Goal: Use online tool/utility: Utilize a website feature to perform a specific function

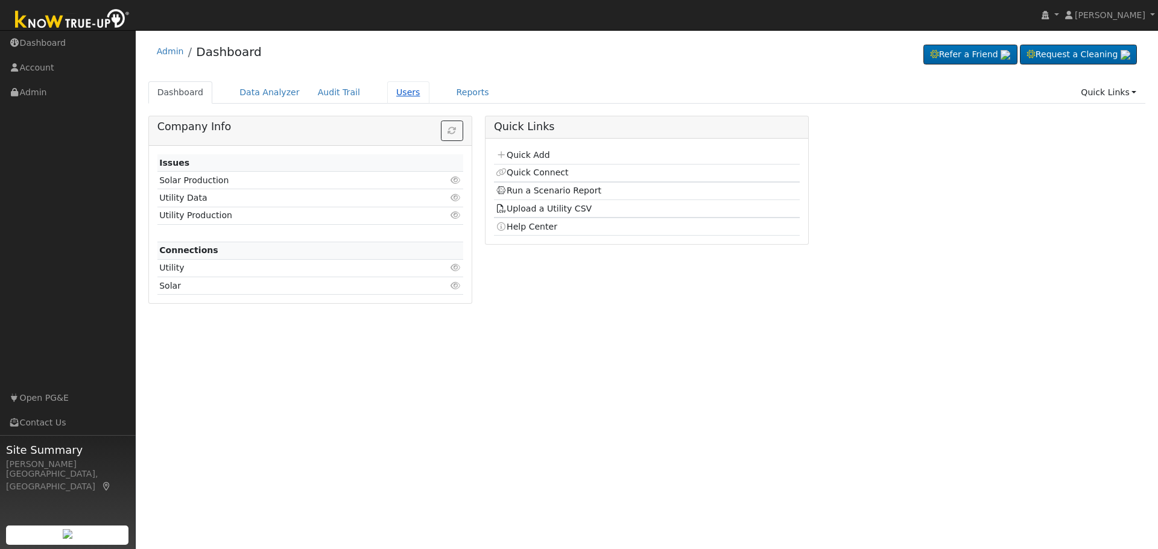
click at [387, 92] on link "Users" at bounding box center [408, 92] width 42 height 22
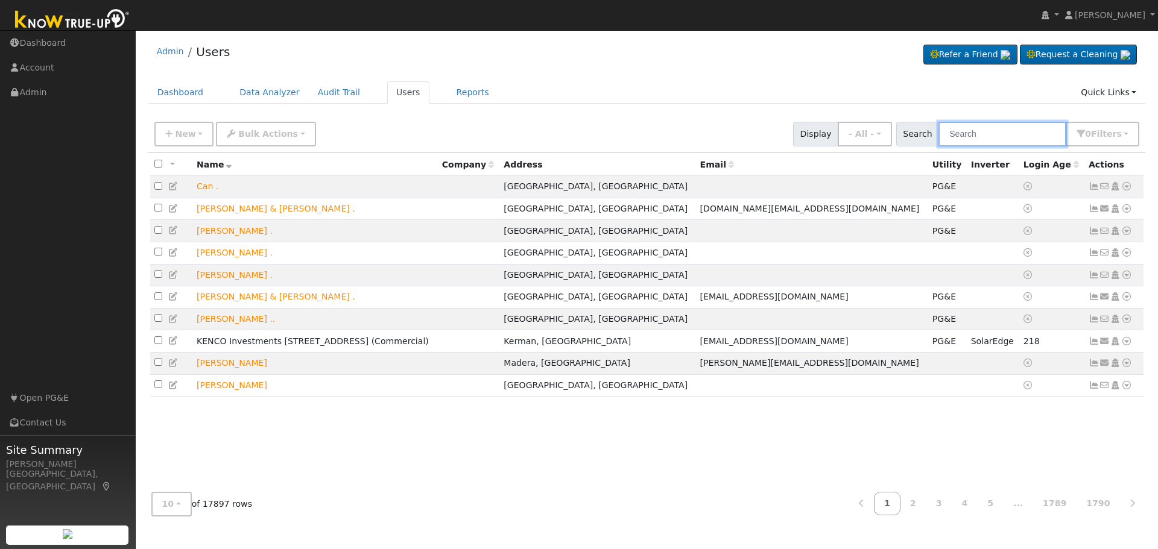
click at [1006, 127] on input "text" at bounding box center [1002, 134] width 128 height 25
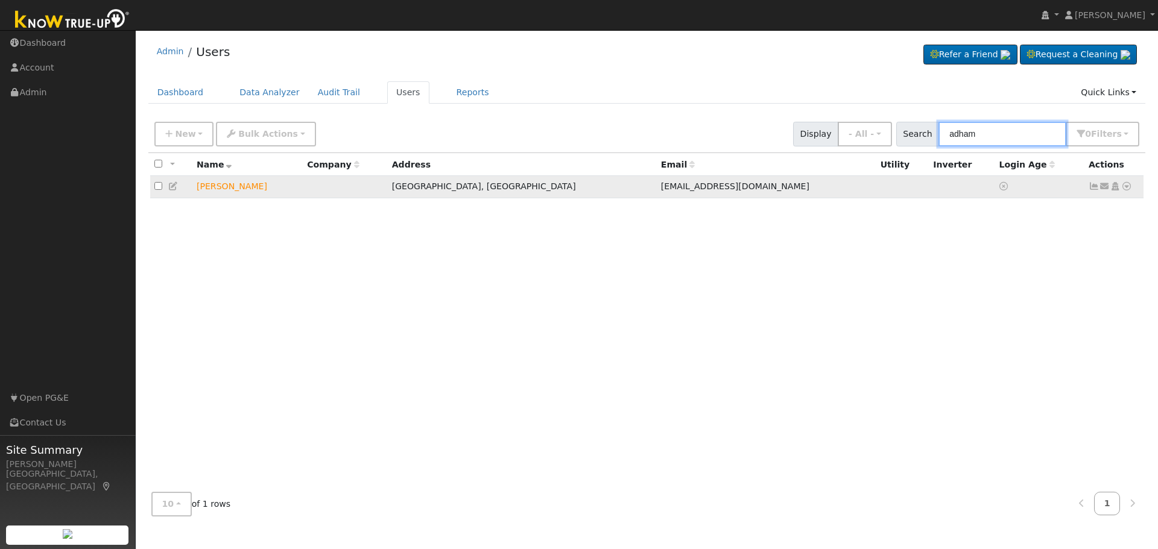
type input "adham"
click at [1123, 189] on icon at bounding box center [1126, 186] width 11 height 8
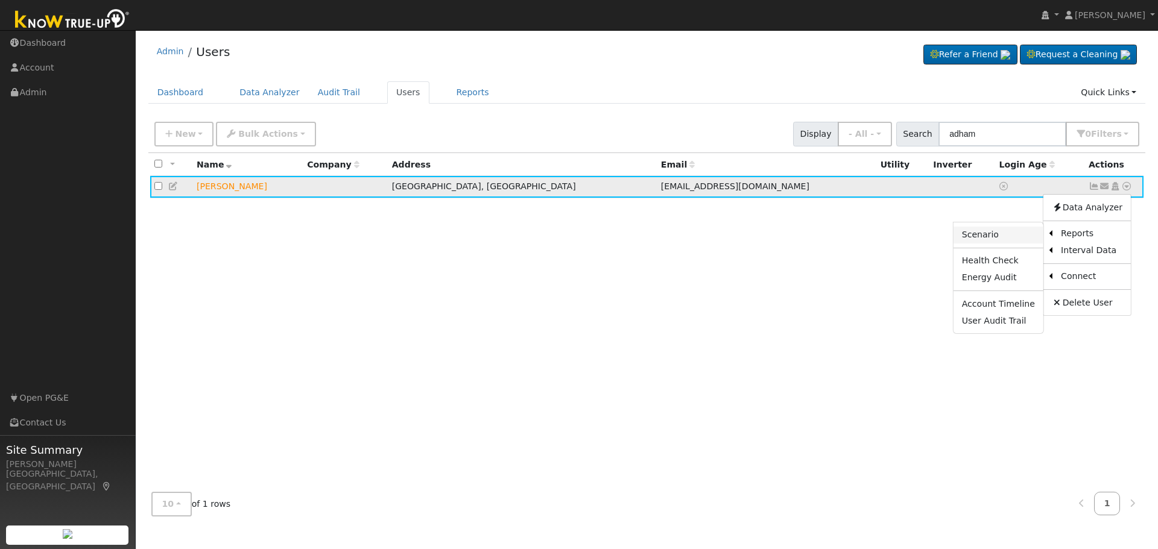
click at [994, 238] on link "Scenario" at bounding box center [998, 235] width 90 height 17
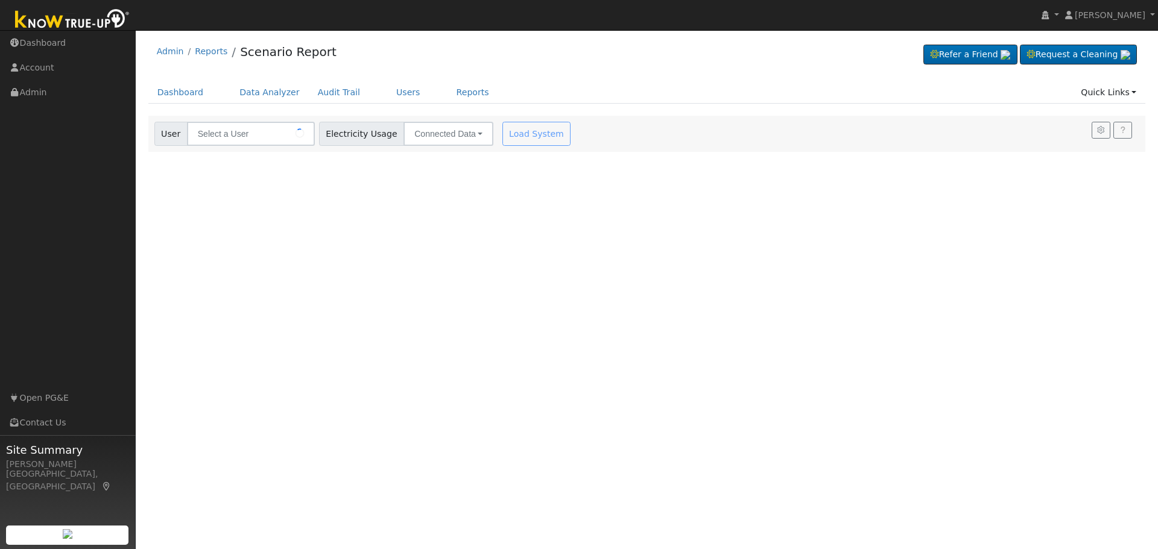
type input "[PERSON_NAME]"
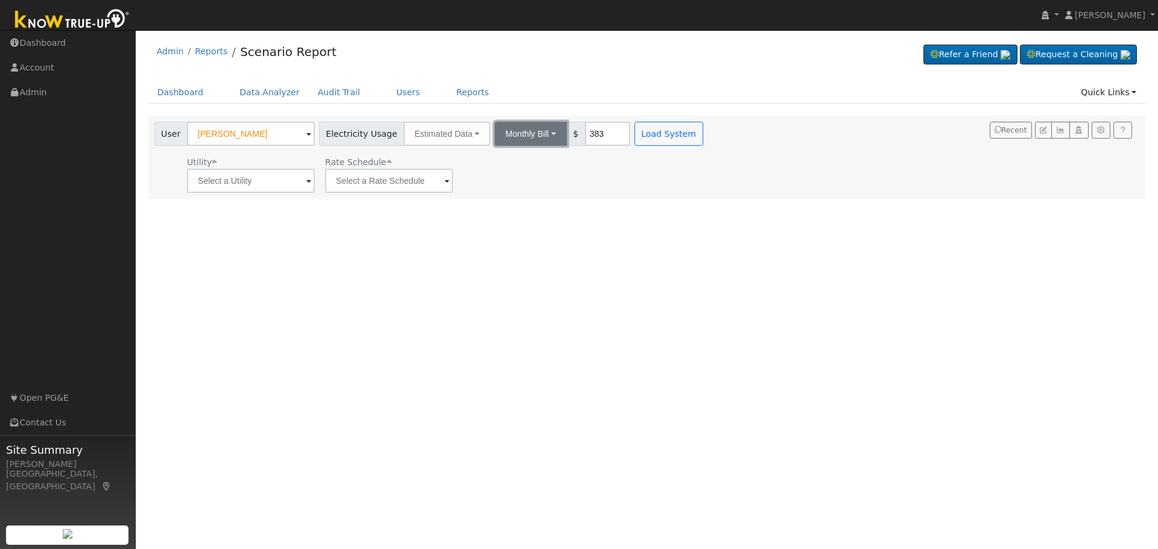
click at [533, 136] on button "Monthly Bill" at bounding box center [530, 134] width 72 height 24
click at [522, 161] on link "Annual Consumption" at bounding box center [514, 160] width 106 height 17
type input "7185"
click at [306, 184] on span at bounding box center [308, 182] width 5 height 14
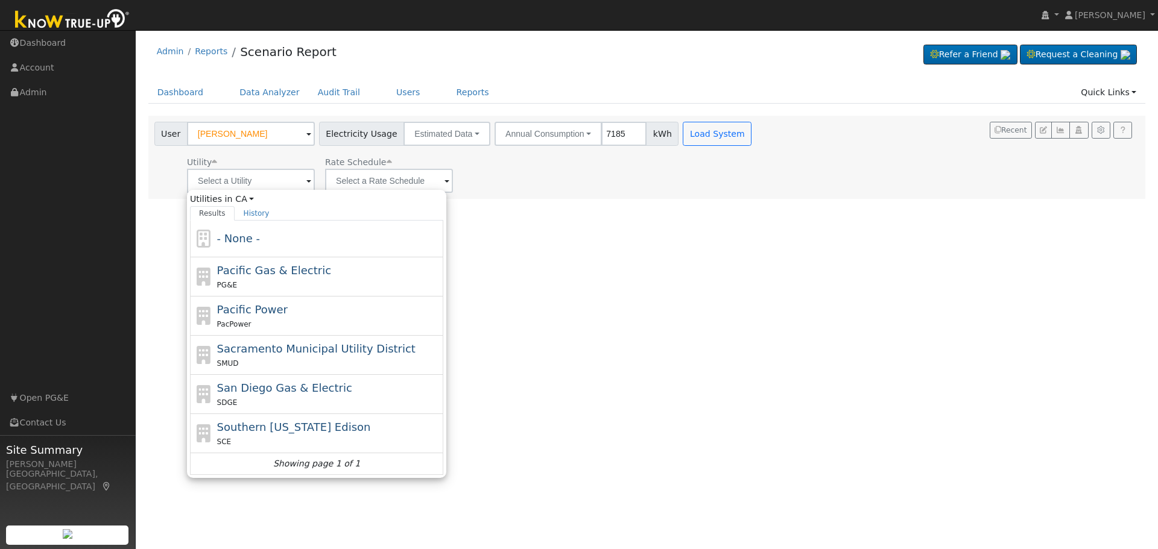
click at [280, 283] on div "PG&E" at bounding box center [329, 285] width 224 height 13
type input "Pacific Gas & Electric"
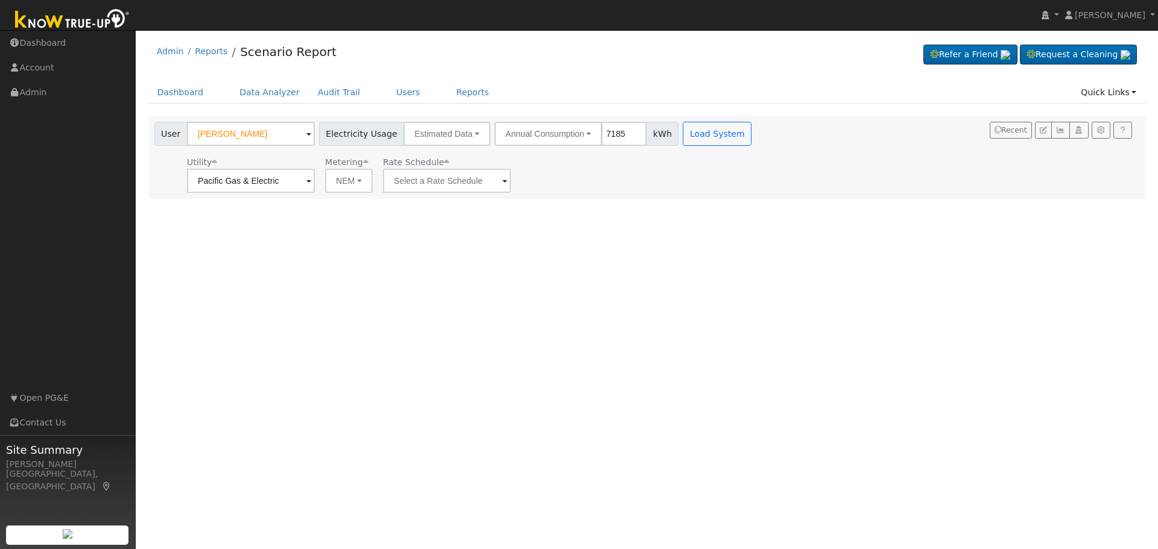
click at [502, 184] on span at bounding box center [504, 182] width 5 height 14
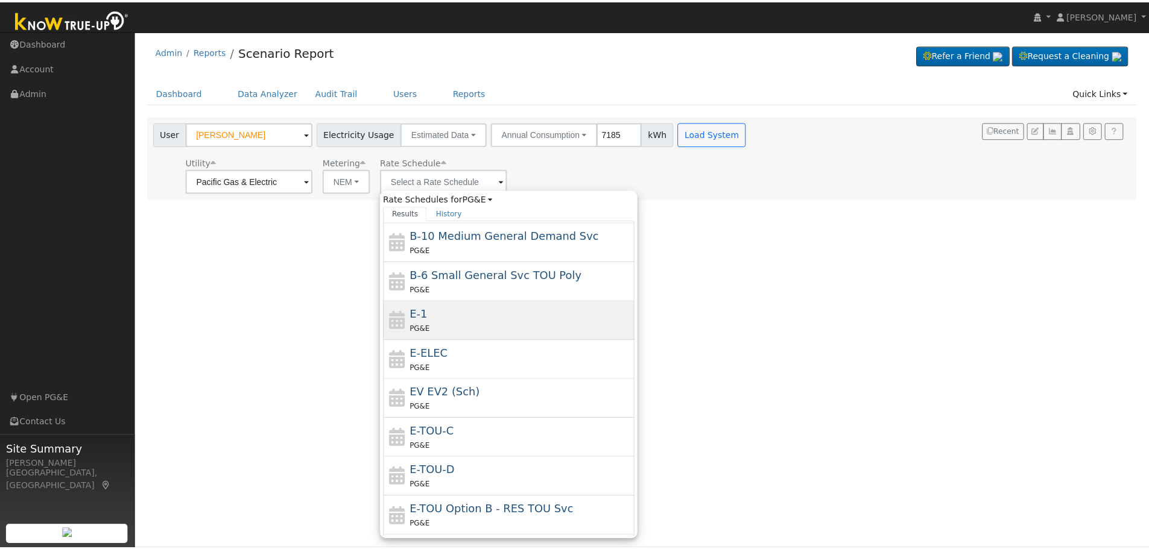
scroll to position [132, 0]
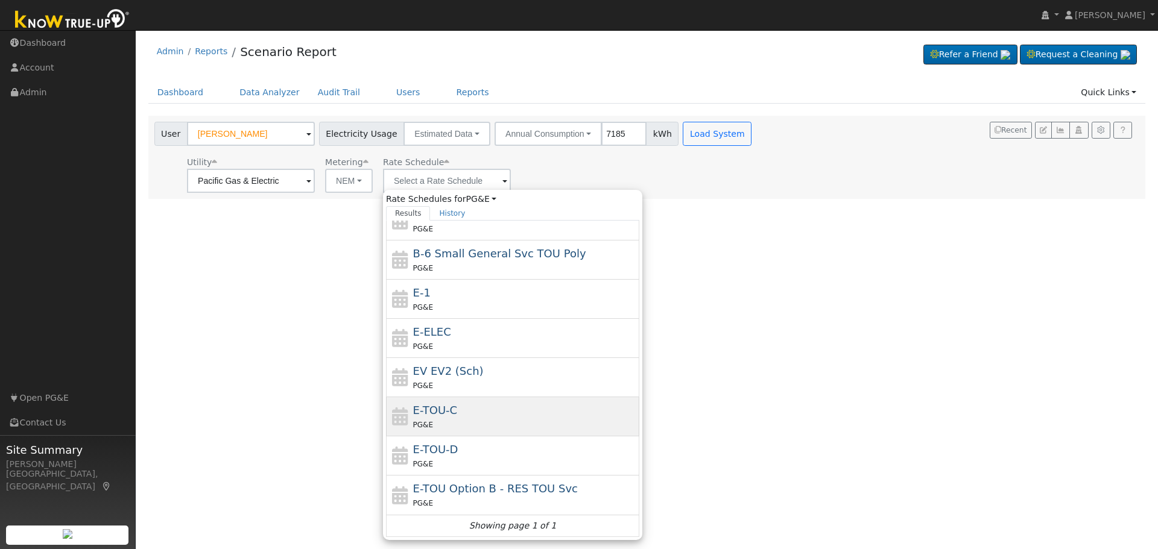
click at [482, 423] on div "PG&E" at bounding box center [525, 424] width 224 height 13
type input "E-TOU-C"
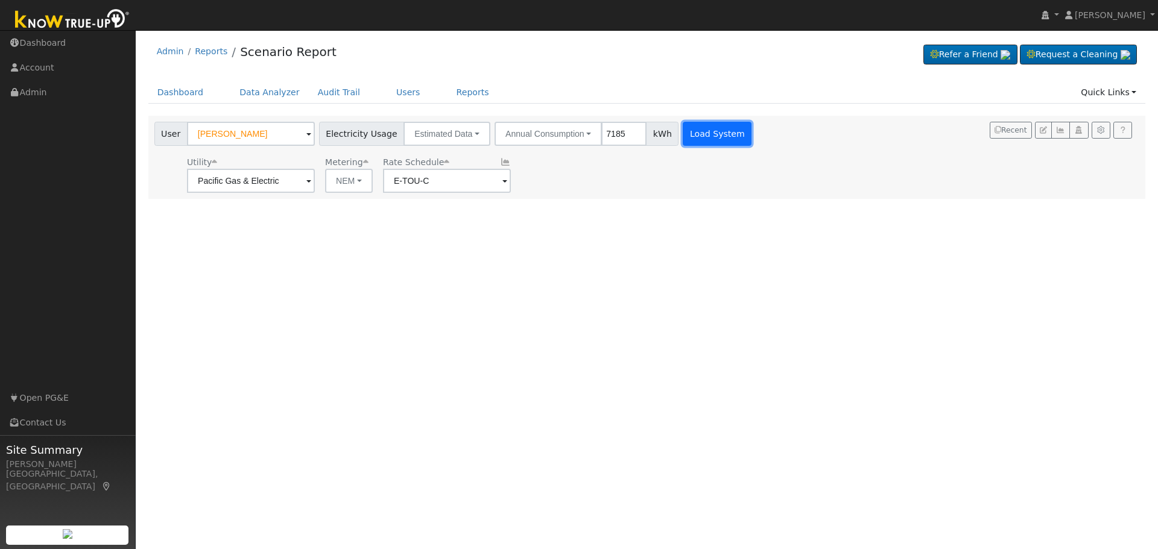
click at [714, 132] on button "Load System" at bounding box center [716, 134] width 69 height 24
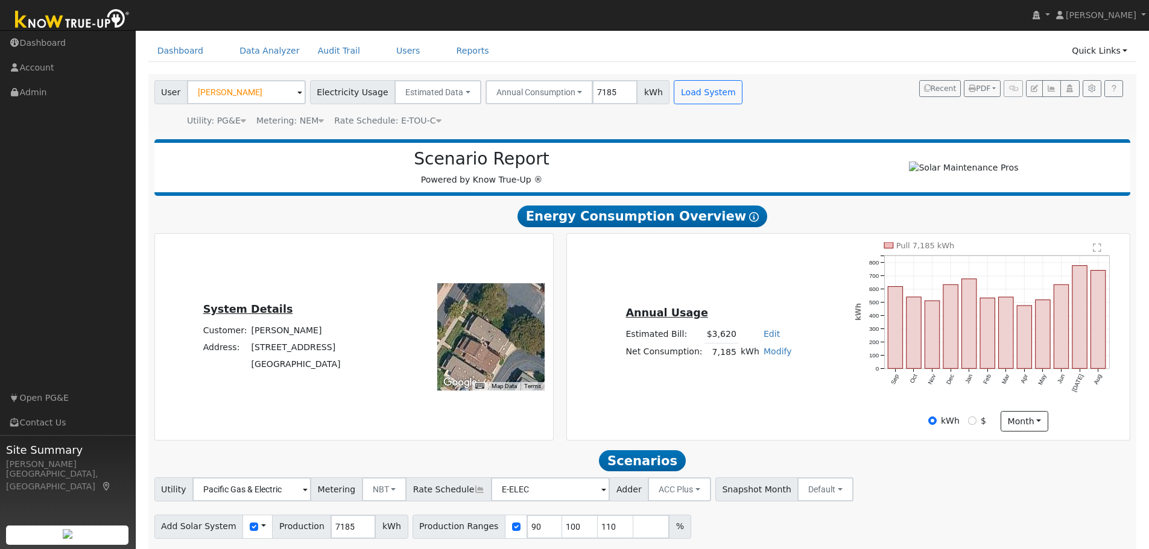
scroll to position [86, 0]
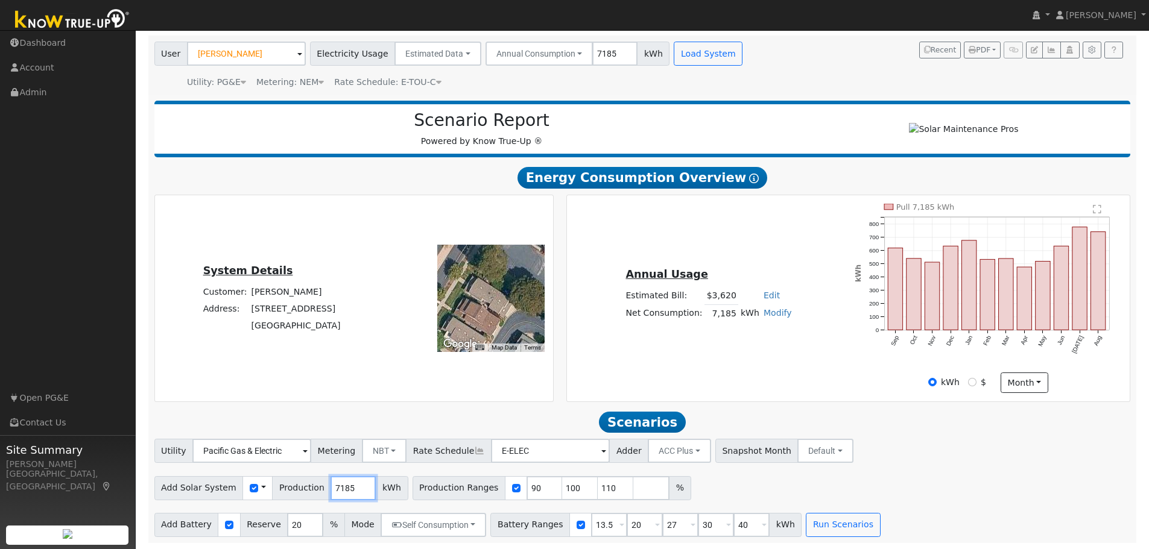
click at [330, 487] on input "7185" at bounding box center [352, 488] width 45 height 24
type input "8876"
click at [512, 489] on input "checkbox" at bounding box center [516, 488] width 8 height 8
checkbox input "false"
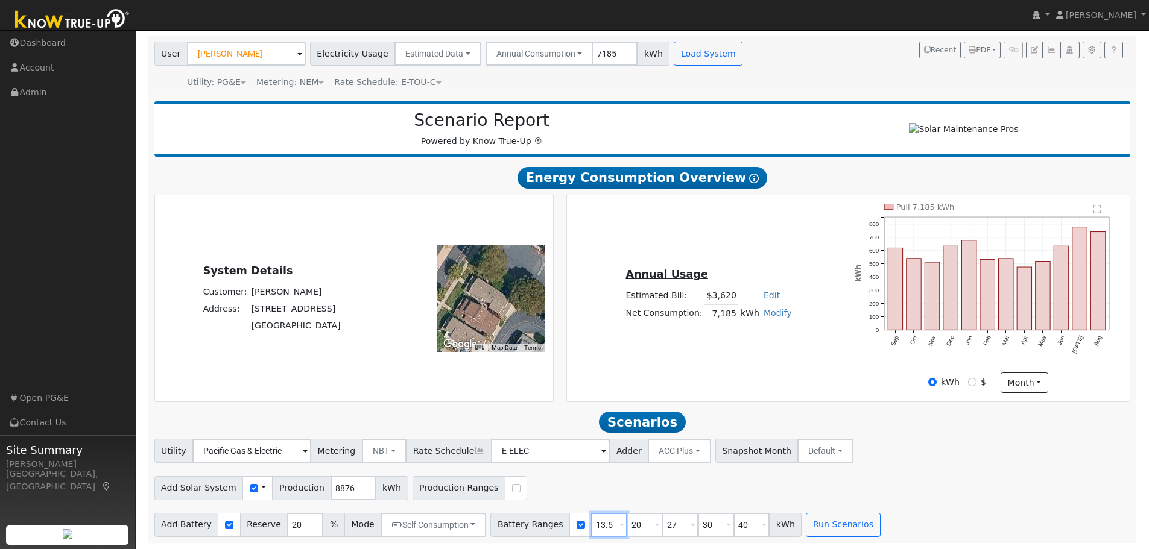
click at [591, 522] on input "13.5" at bounding box center [609, 525] width 36 height 24
type input "10"
click at [805, 526] on button "Run Scenarios" at bounding box center [842, 525] width 74 height 24
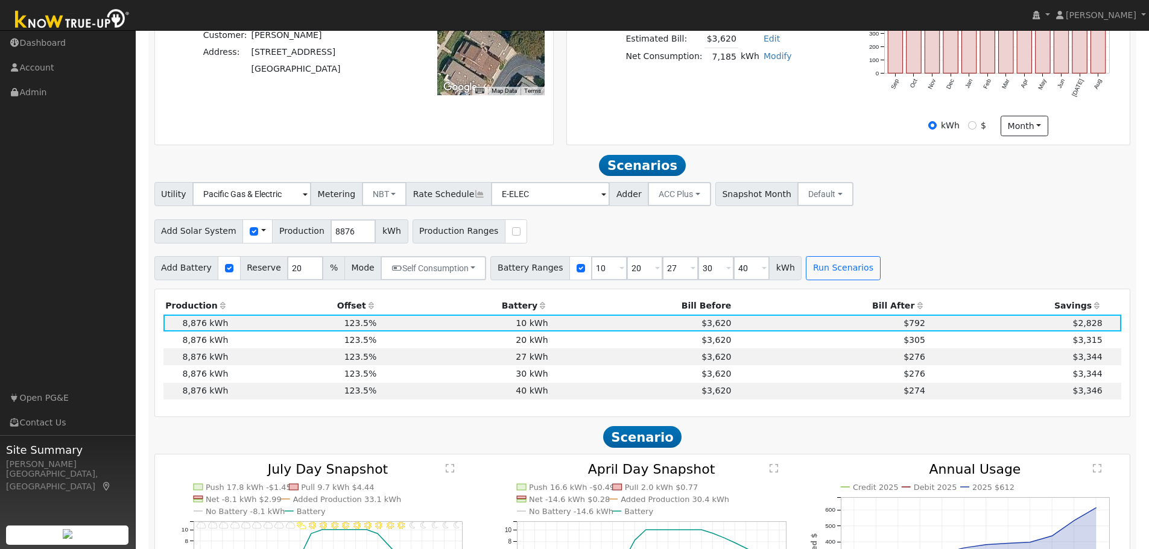
scroll to position [460, 0]
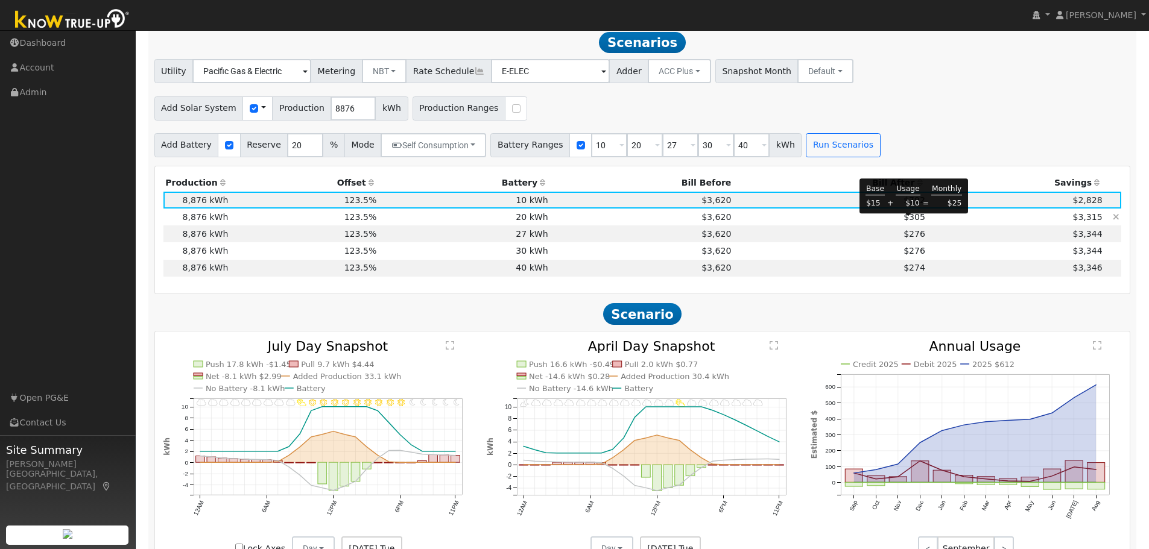
click at [907, 222] on span "$305" at bounding box center [914, 217] width 22 height 10
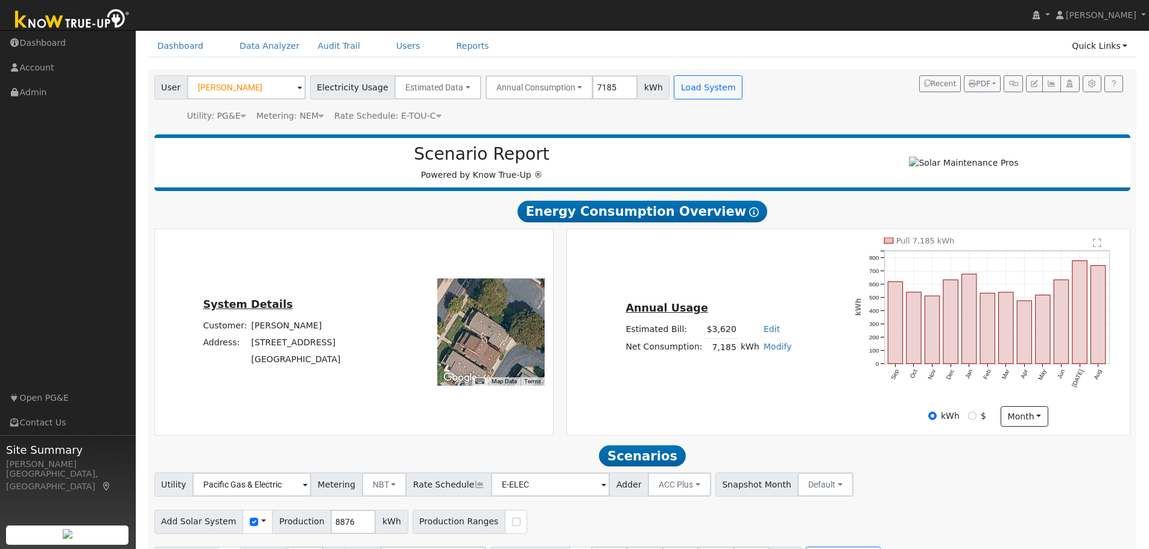
scroll to position [0, 0]
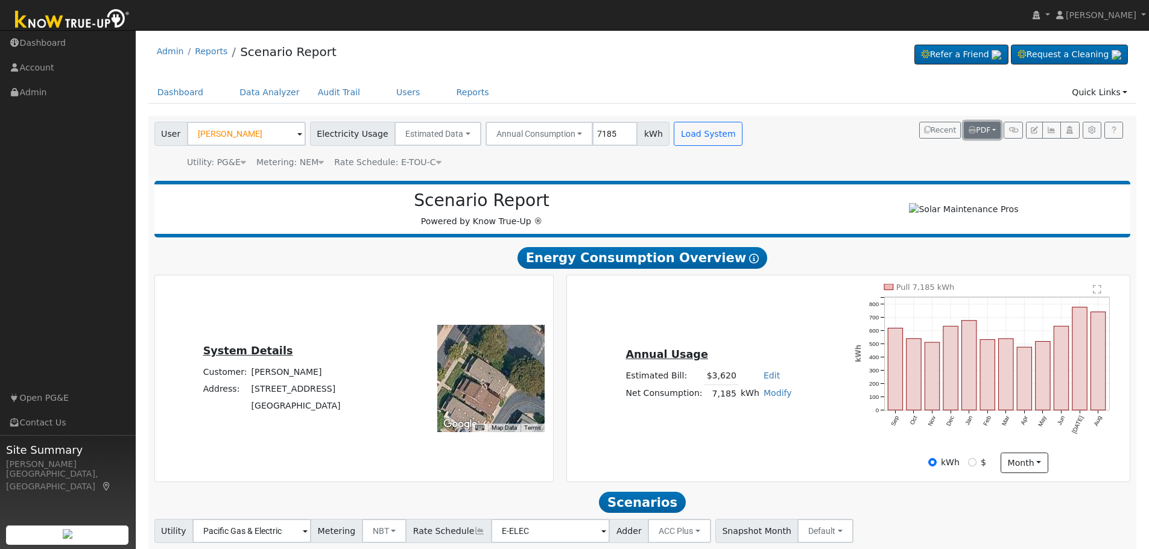
click at [994, 132] on button "PDF" at bounding box center [981, 130] width 37 height 17
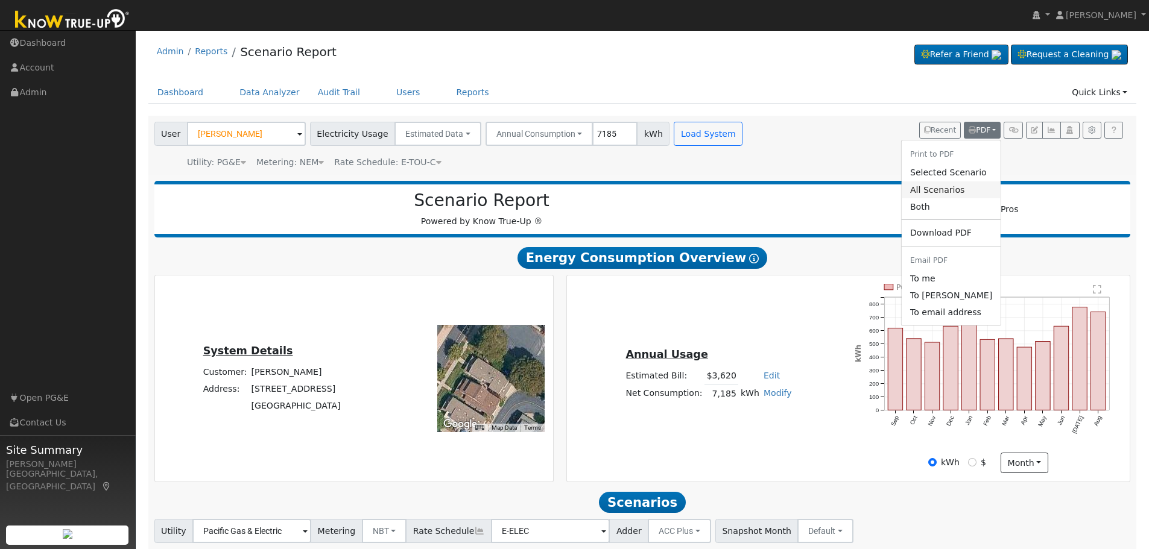
click at [957, 192] on link "All Scenarios" at bounding box center [950, 189] width 99 height 17
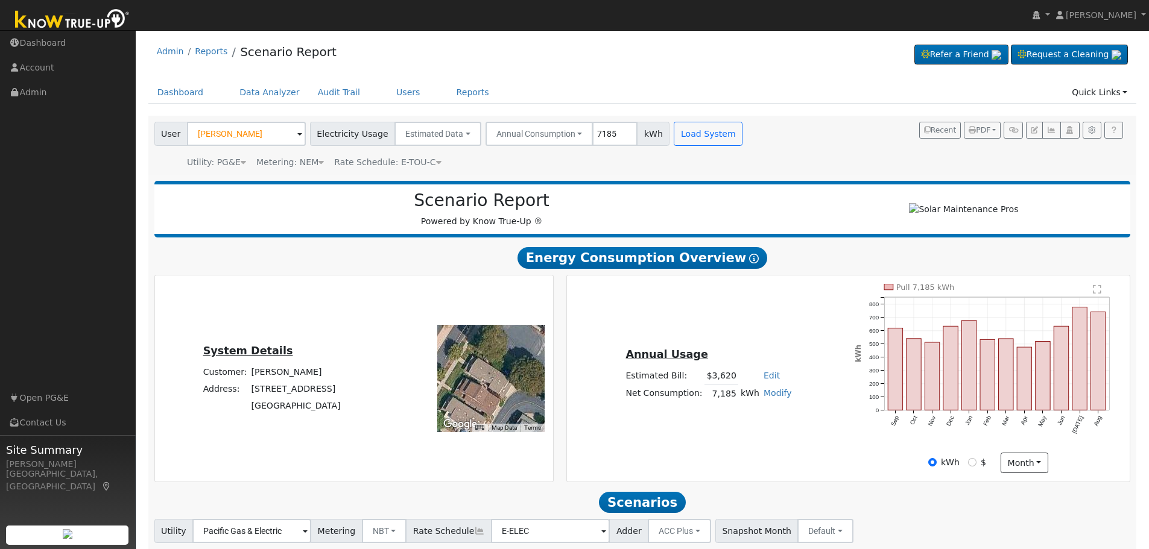
drag, startPoint x: 961, startPoint y: 183, endPoint x: 931, endPoint y: 221, distance: 48.1
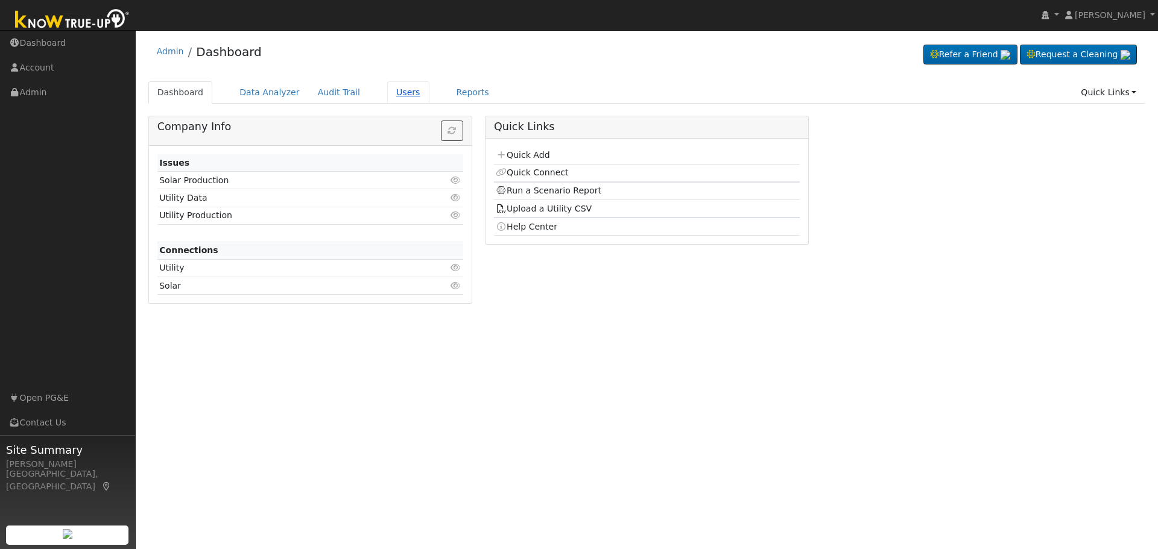
click at [390, 89] on link "Users" at bounding box center [408, 92] width 42 height 22
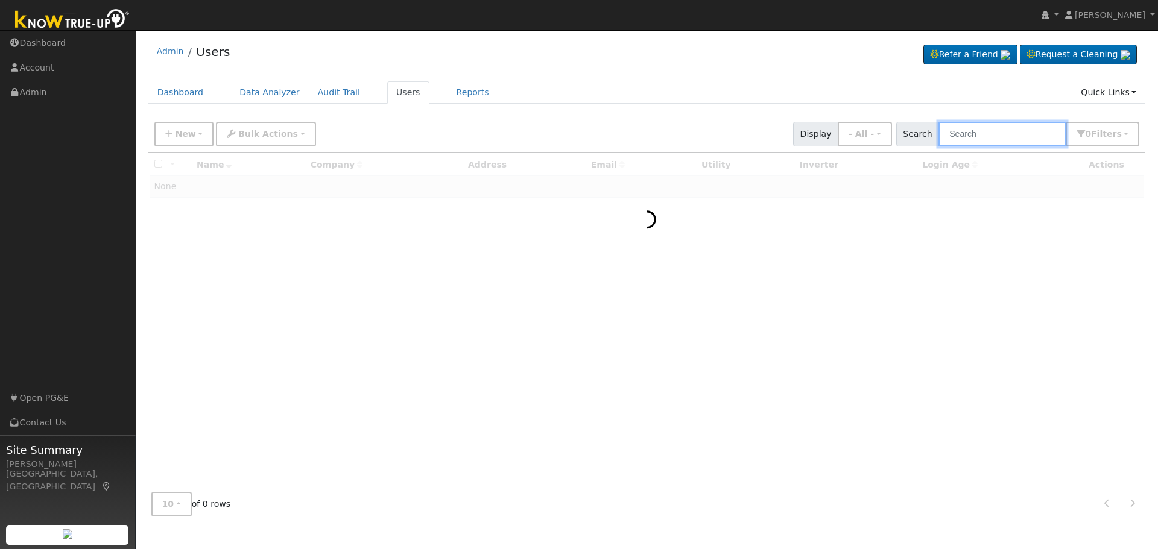
click at [1003, 127] on input "text" at bounding box center [1002, 134] width 128 height 25
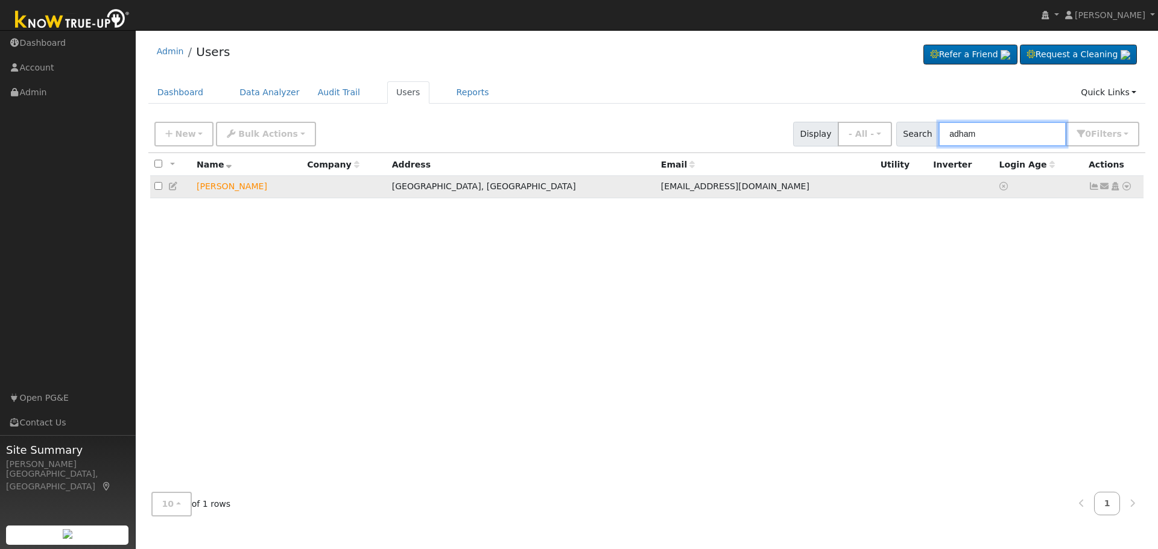
type input "adham"
click at [1125, 191] on icon at bounding box center [1126, 186] width 11 height 8
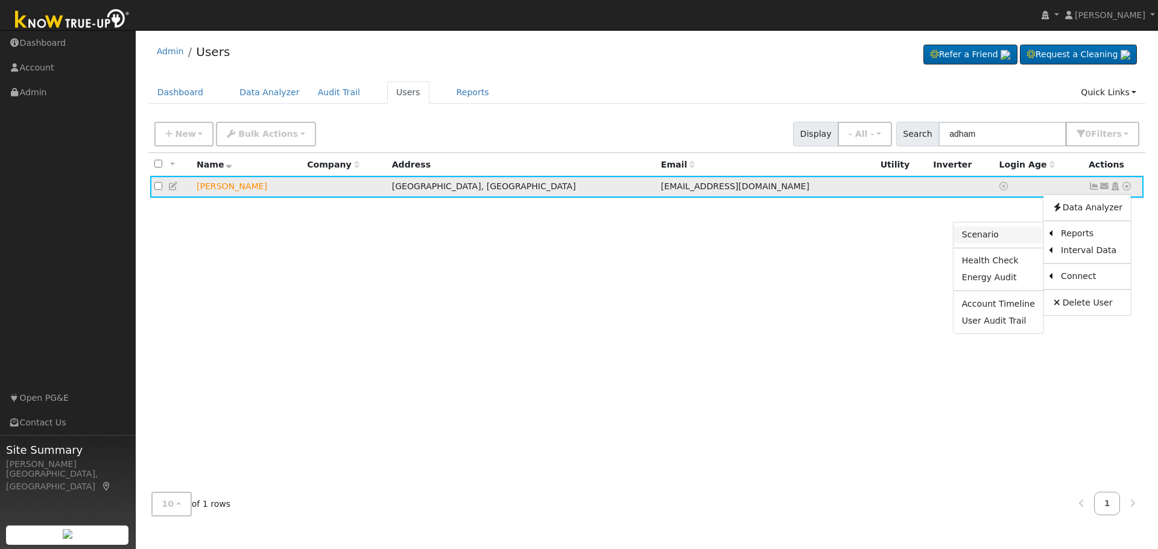
click at [1010, 236] on link "Scenario" at bounding box center [998, 235] width 90 height 17
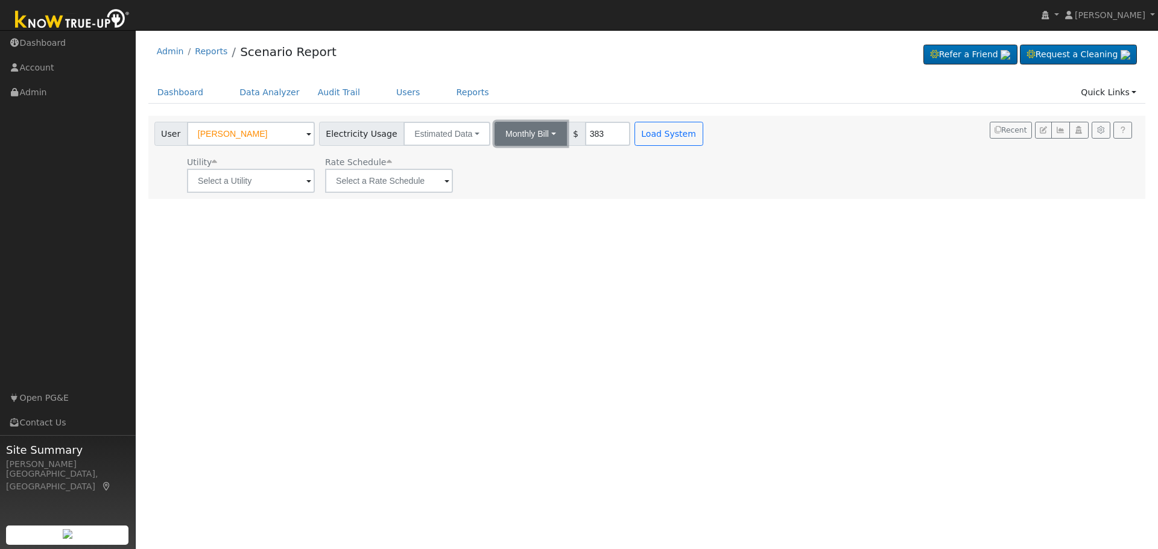
click at [526, 134] on button "Monthly Bill" at bounding box center [530, 134] width 72 height 24
click at [519, 156] on link "Annual Consumption" at bounding box center [514, 160] width 106 height 17
type input "7185"
click at [306, 185] on span at bounding box center [308, 182] width 5 height 14
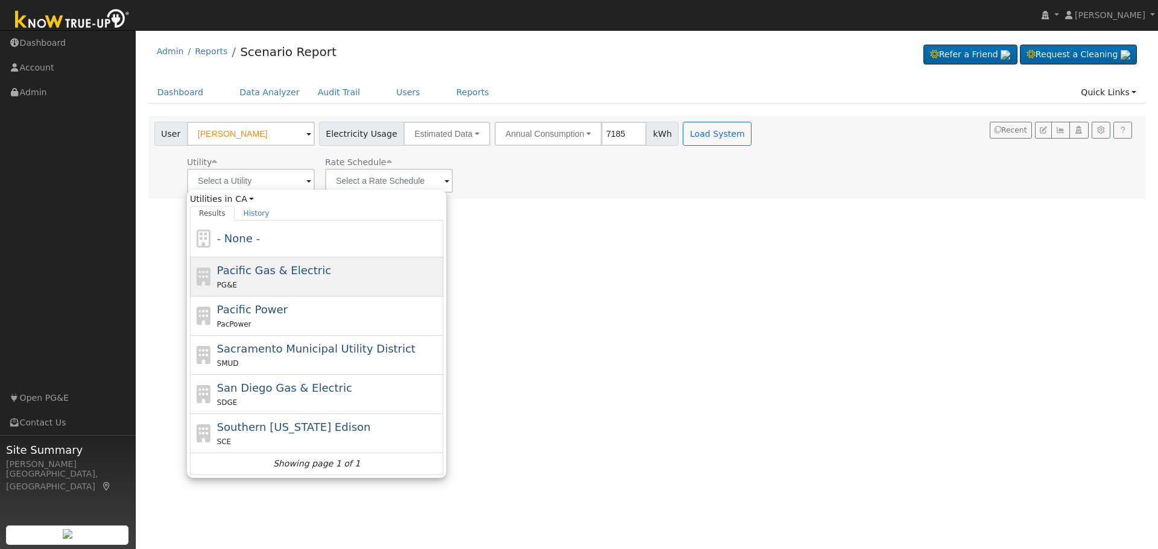
click at [268, 282] on div "PG&E" at bounding box center [329, 285] width 224 height 13
type input "Pacific Gas & Electric"
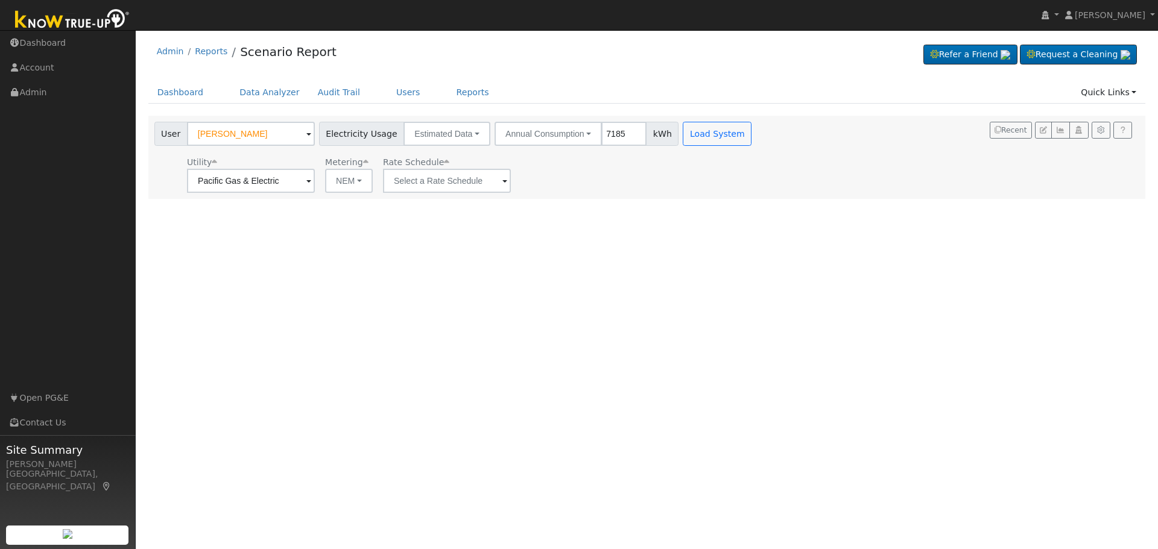
click at [502, 182] on span at bounding box center [504, 182] width 5 height 14
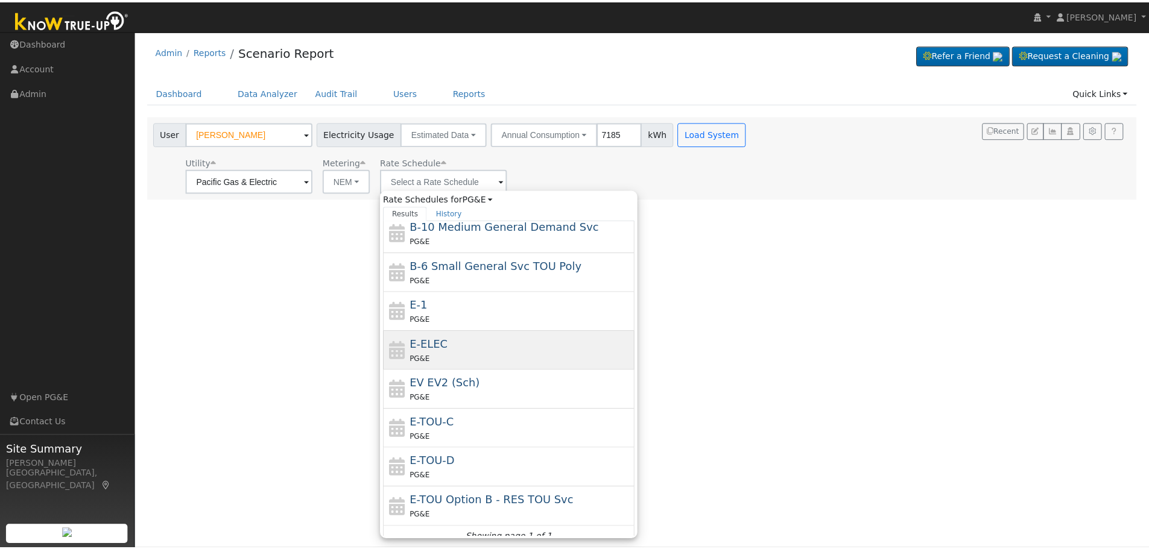
scroll to position [121, 0]
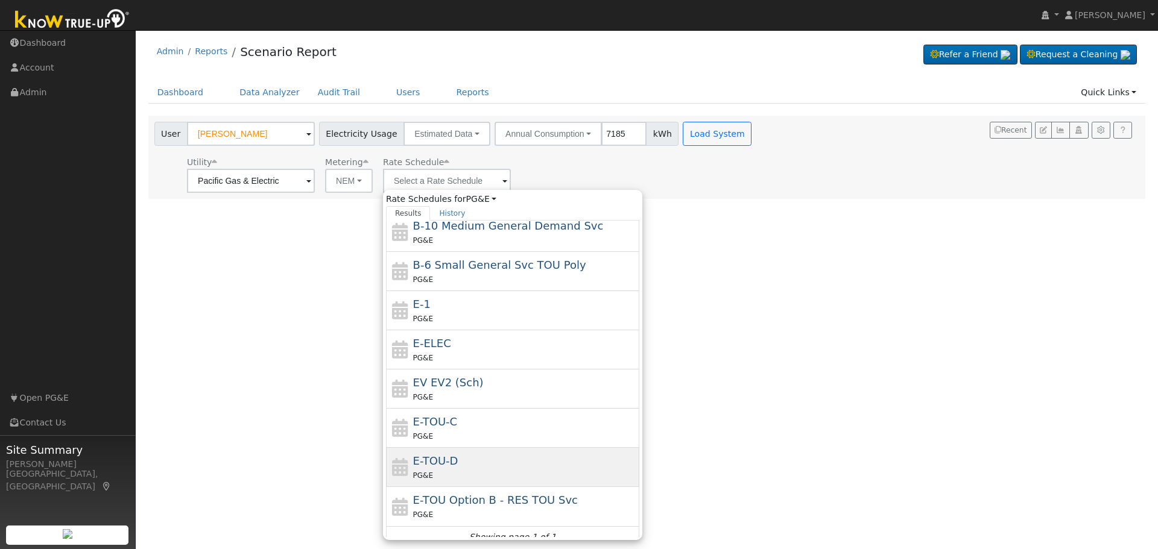
click at [456, 458] on div "E-TOU-D PG&E" at bounding box center [525, 467] width 224 height 29
type input "E-TOU-D"
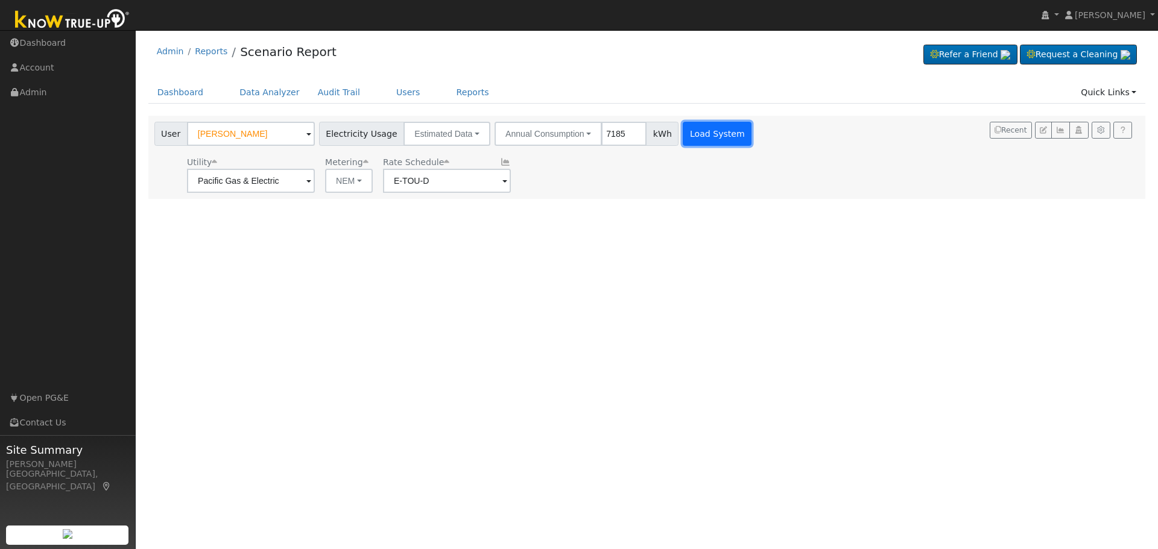
click at [693, 132] on button "Load System" at bounding box center [716, 134] width 69 height 24
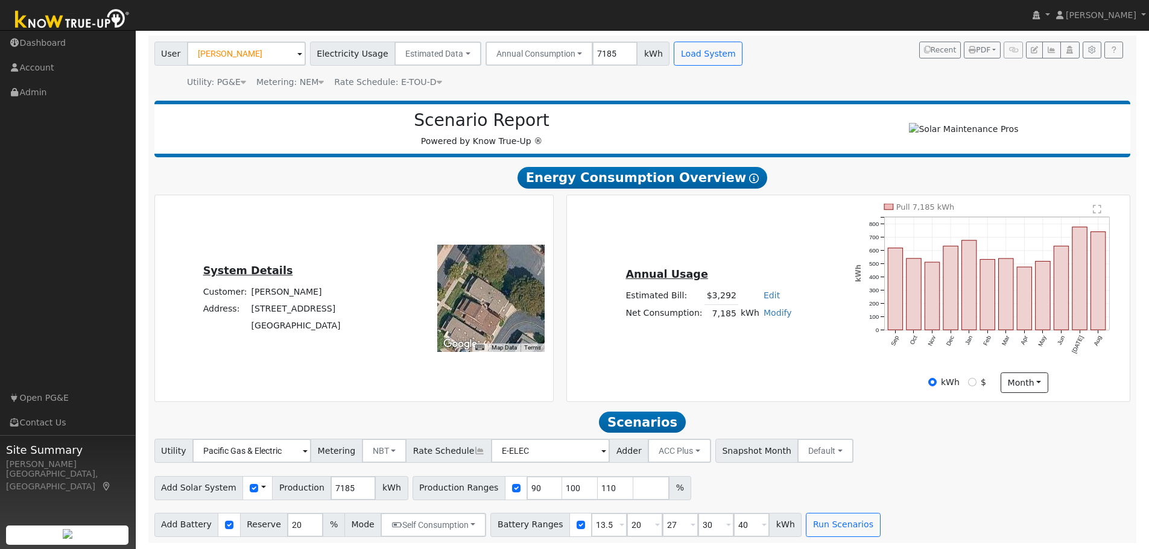
scroll to position [86, 0]
click at [330, 488] on input "7185" at bounding box center [352, 488] width 45 height 24
type input "8876"
click at [512, 488] on input "checkbox" at bounding box center [516, 488] width 8 height 8
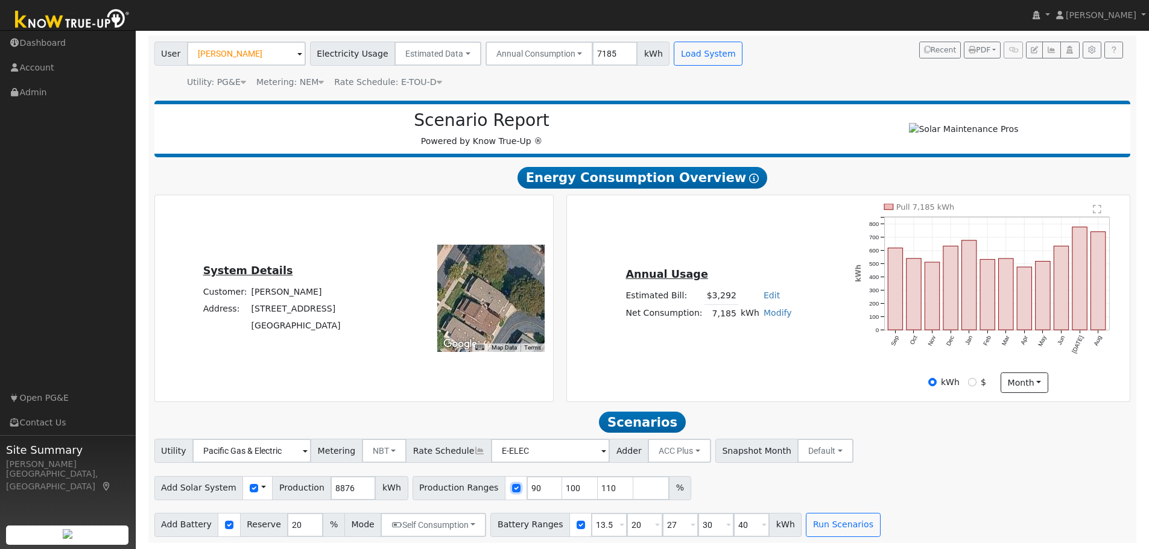
checkbox input "false"
click at [591, 526] on input "13.5" at bounding box center [609, 525] width 36 height 24
type input "10"
click at [824, 534] on button "Run Scenarios" at bounding box center [842, 525] width 74 height 24
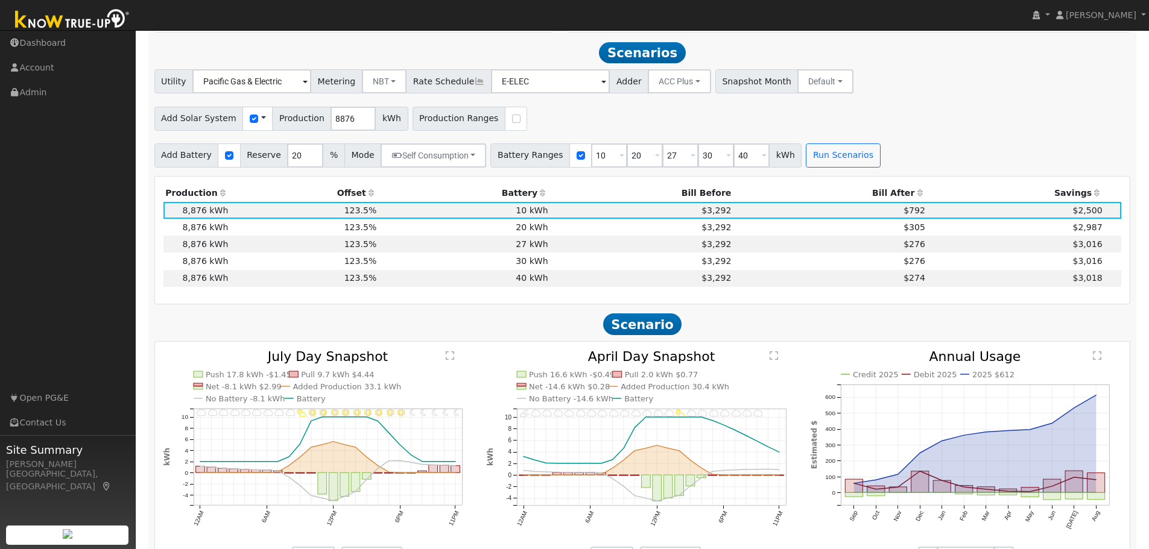
scroll to position [460, 0]
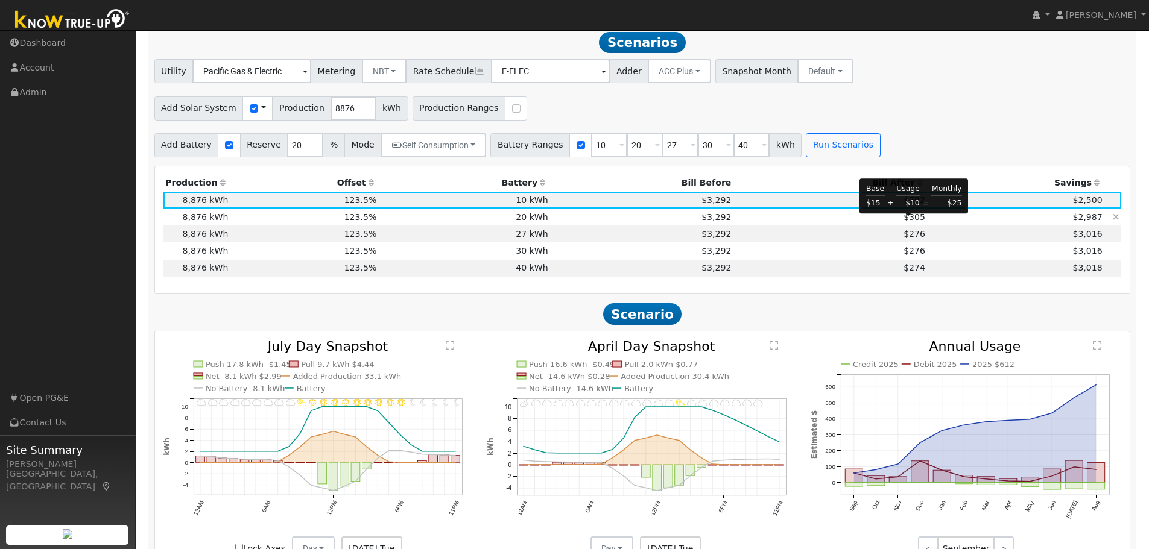
click at [907, 222] on span "$305" at bounding box center [914, 217] width 22 height 10
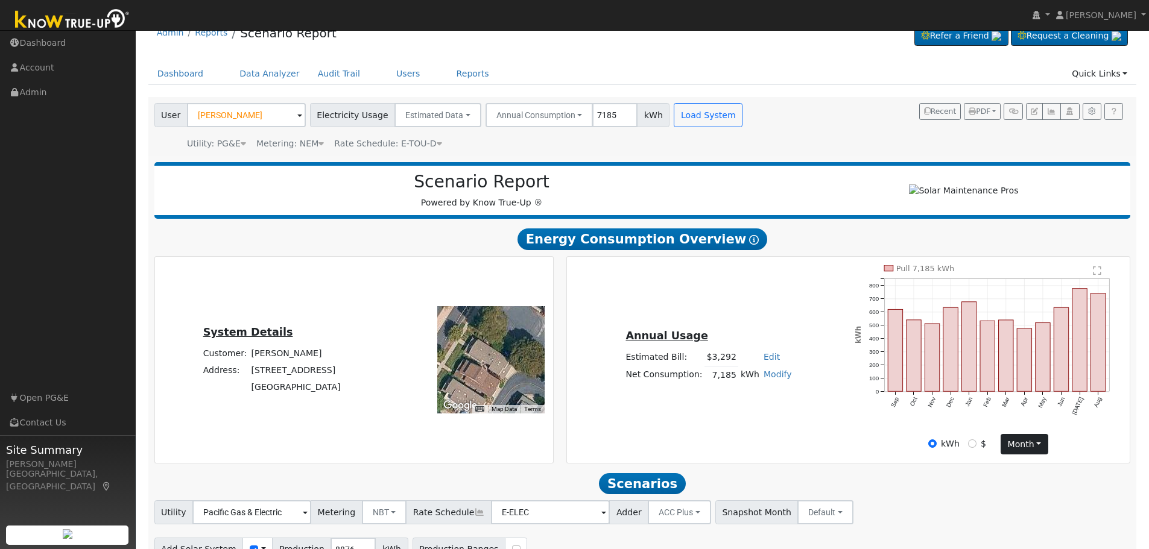
scroll to position [0, 0]
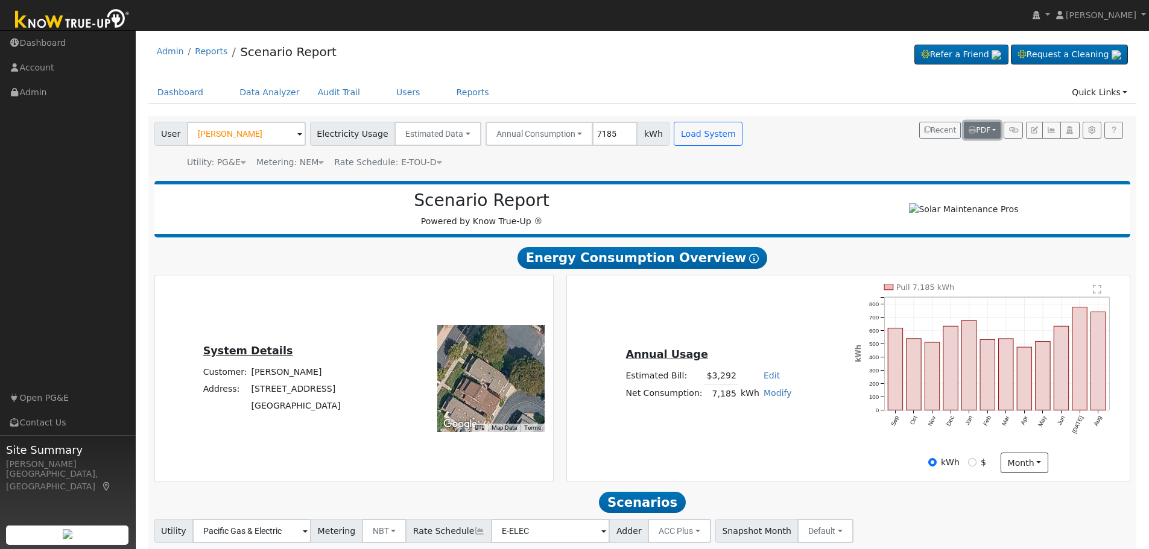
click at [994, 133] on button "PDF" at bounding box center [981, 130] width 37 height 17
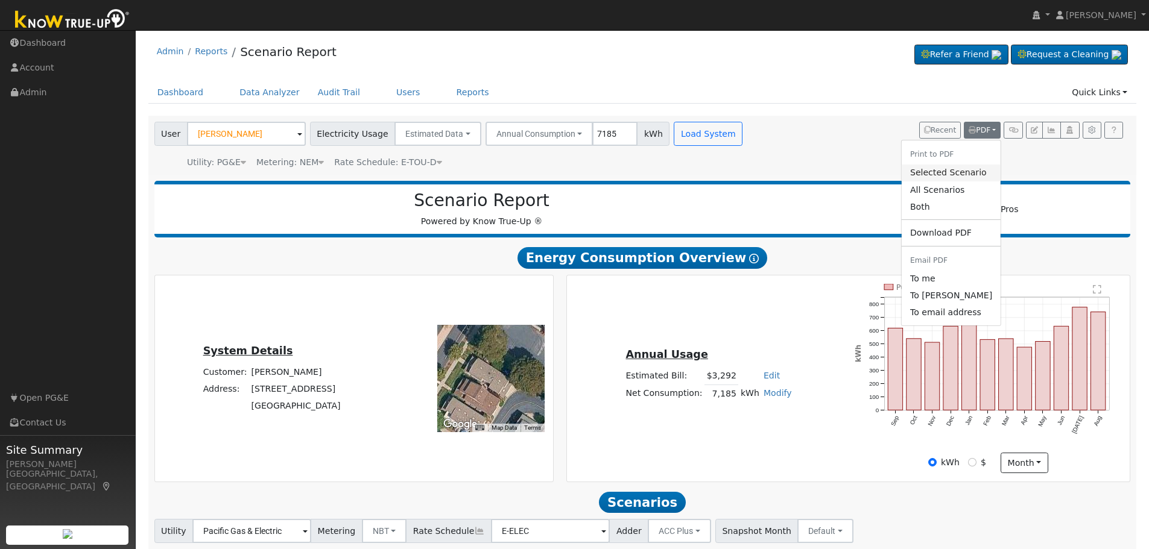
click at [954, 175] on link "Selected Scenario" at bounding box center [950, 173] width 99 height 17
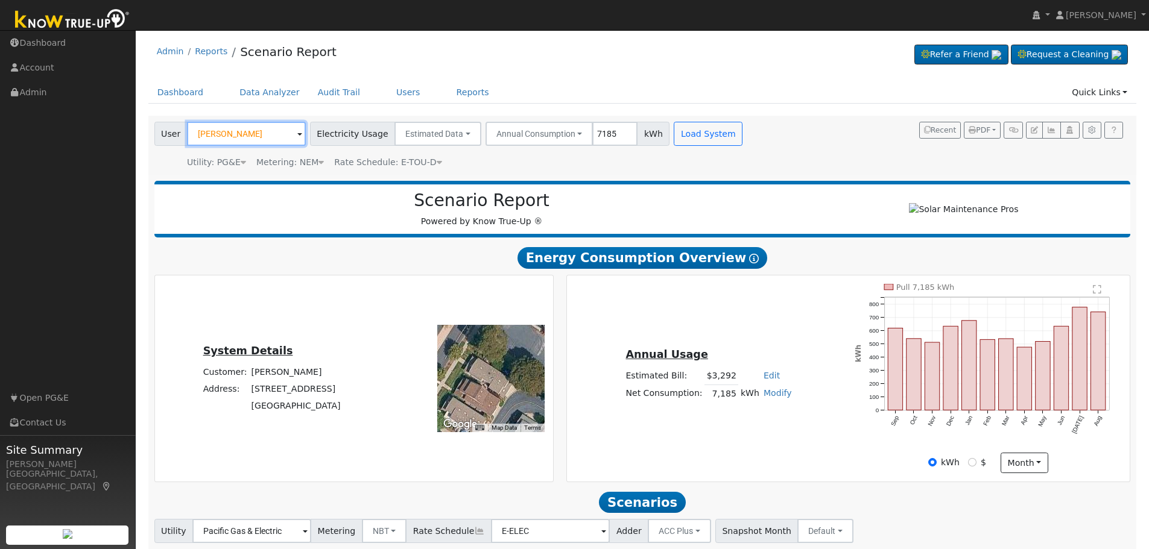
click at [251, 130] on input "[PERSON_NAME]" at bounding box center [246, 134] width 119 height 24
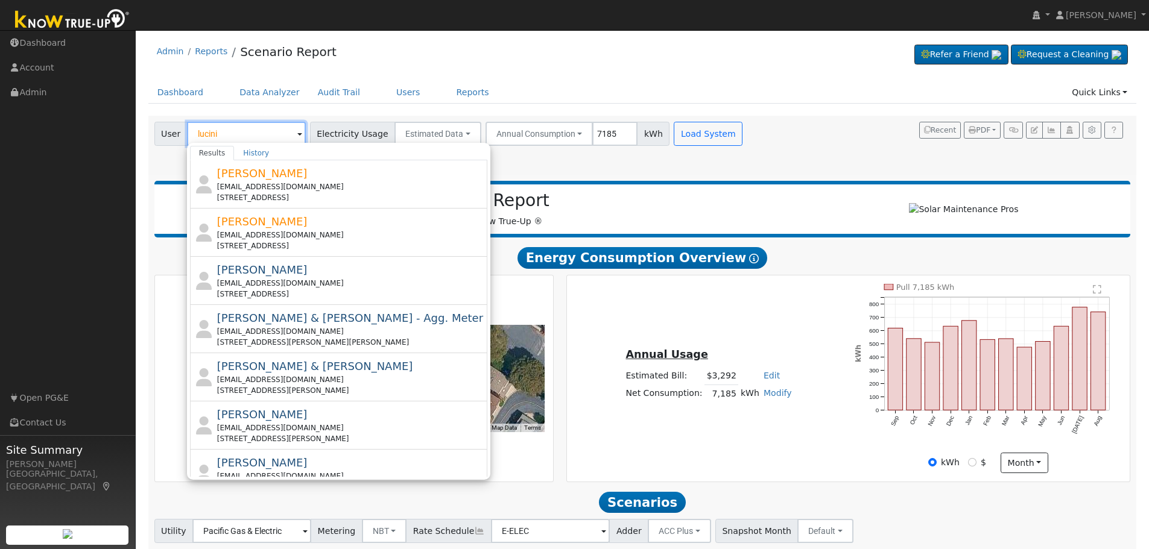
type input "lucini"
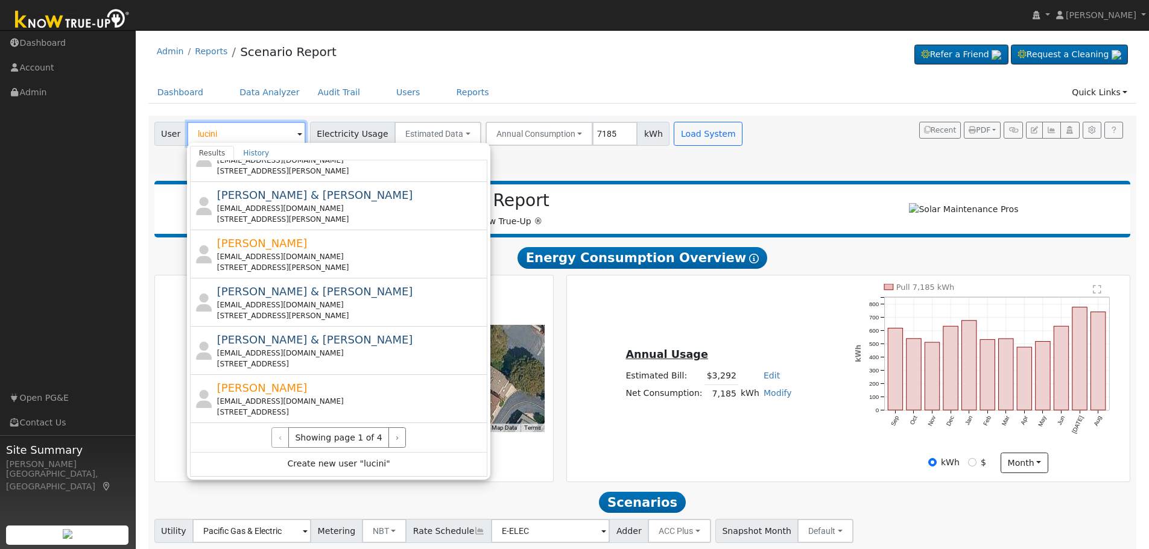
click at [241, 137] on input "lucini" at bounding box center [246, 134] width 119 height 24
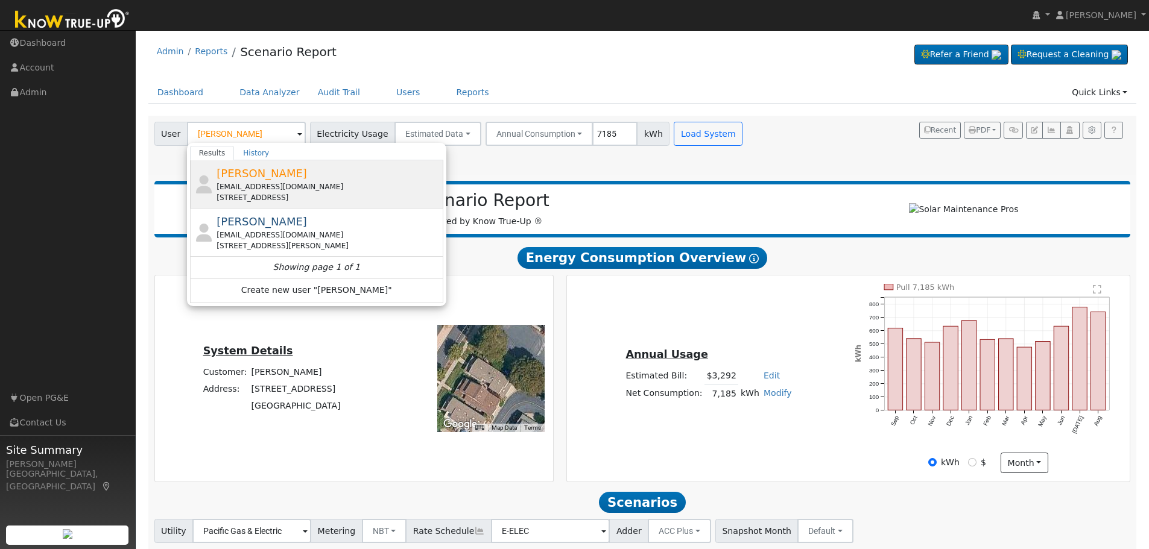
click at [250, 178] on span "Paul Lucini" at bounding box center [261, 173] width 90 height 13
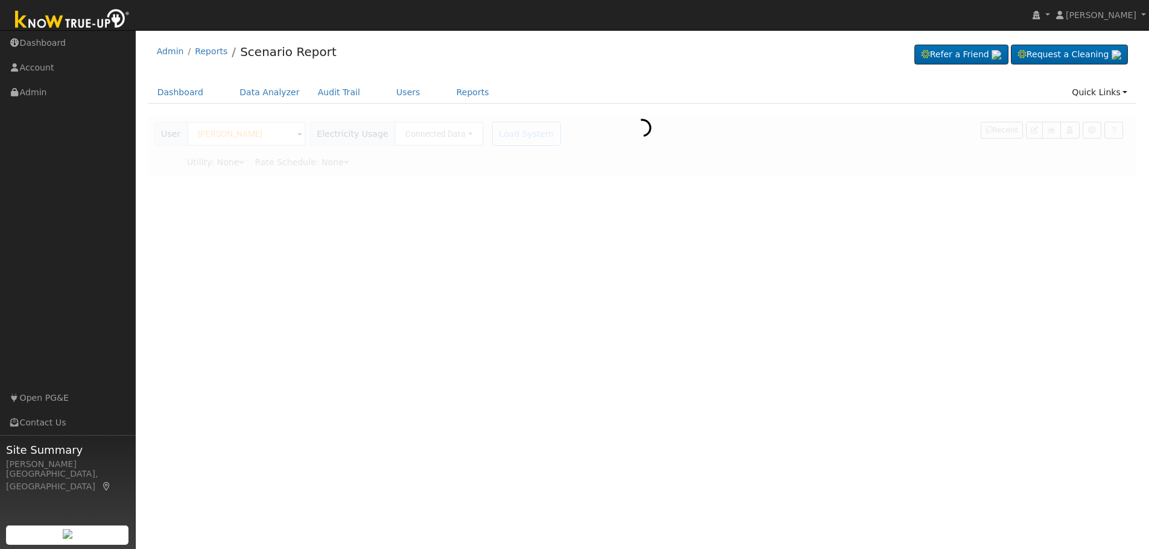
type input "Paul Lucini"
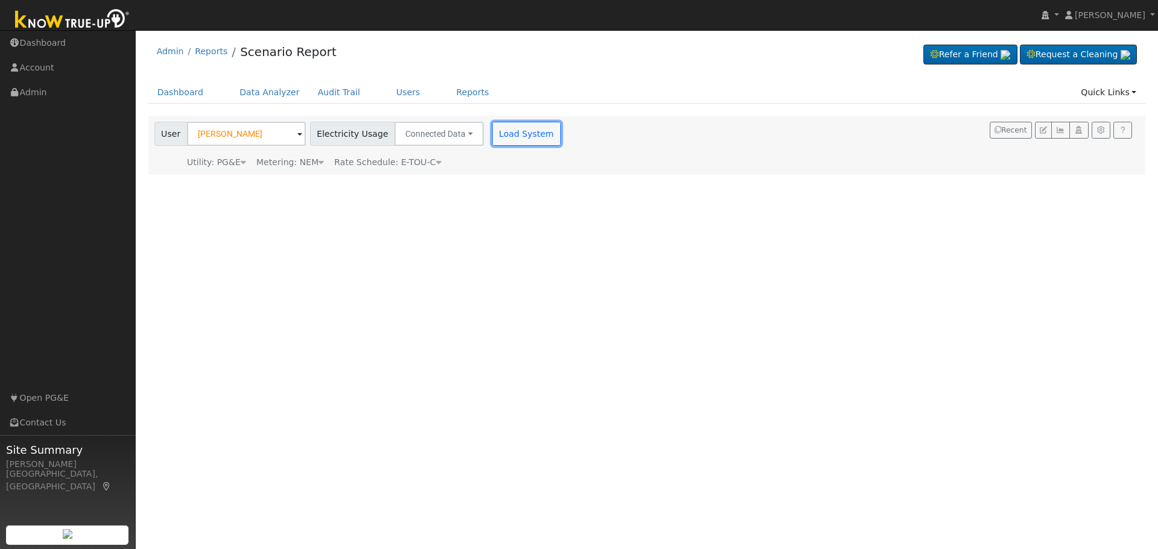
drag, startPoint x: 508, startPoint y: 135, endPoint x: 508, endPoint y: 145, distance: 9.7
click at [508, 136] on button "Load System" at bounding box center [526, 134] width 69 height 24
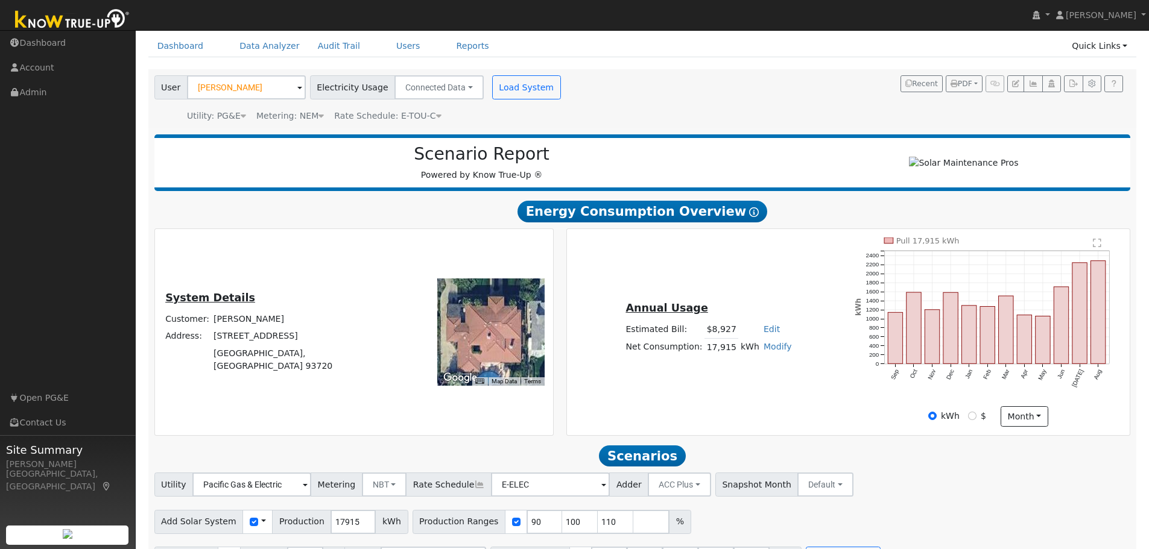
scroll to position [86, 0]
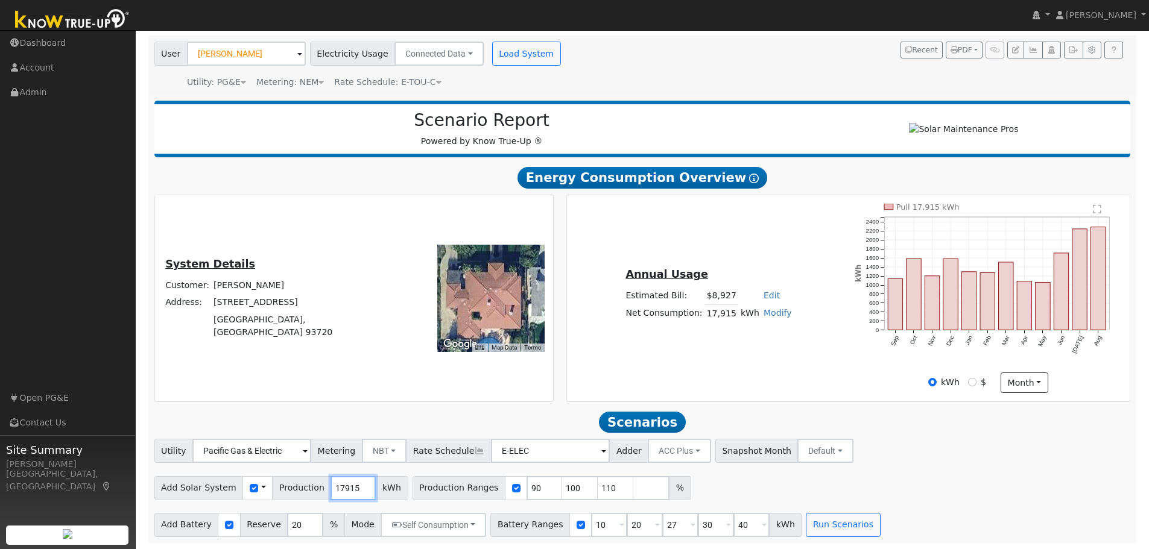
click at [335, 487] on input "17915" at bounding box center [352, 488] width 45 height 24
type input "20767"
click at [512, 488] on input "checkbox" at bounding box center [516, 488] width 8 height 8
checkbox input "false"
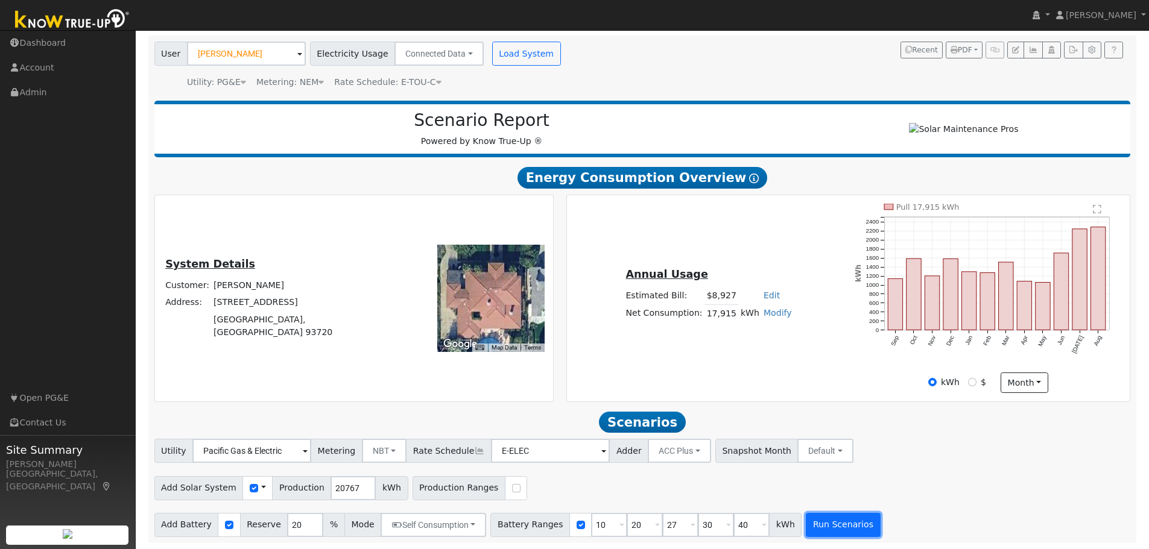
click at [810, 526] on button "Run Scenarios" at bounding box center [842, 525] width 74 height 24
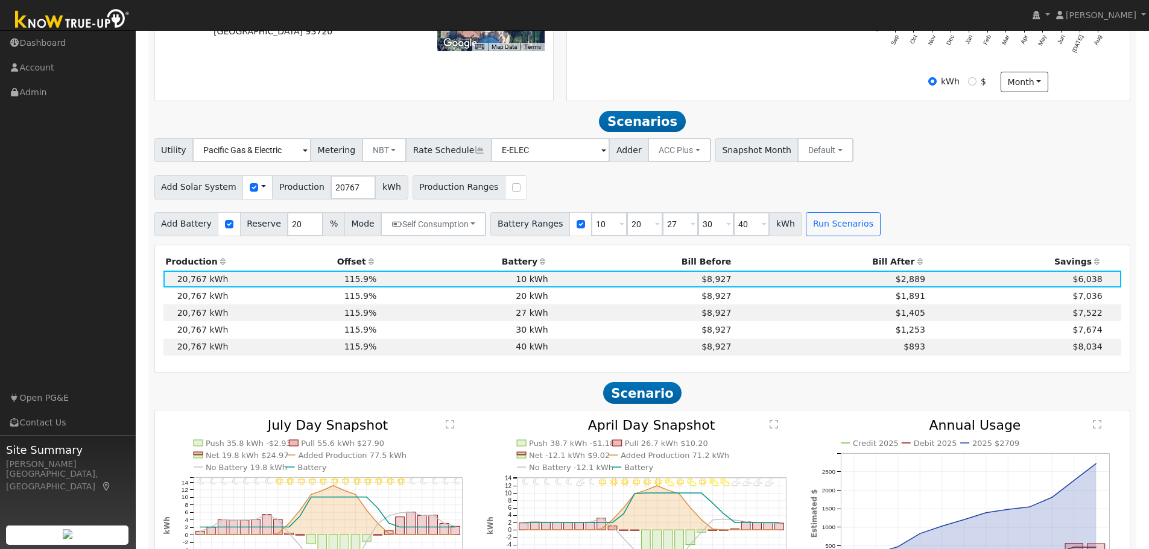
scroll to position [460, 0]
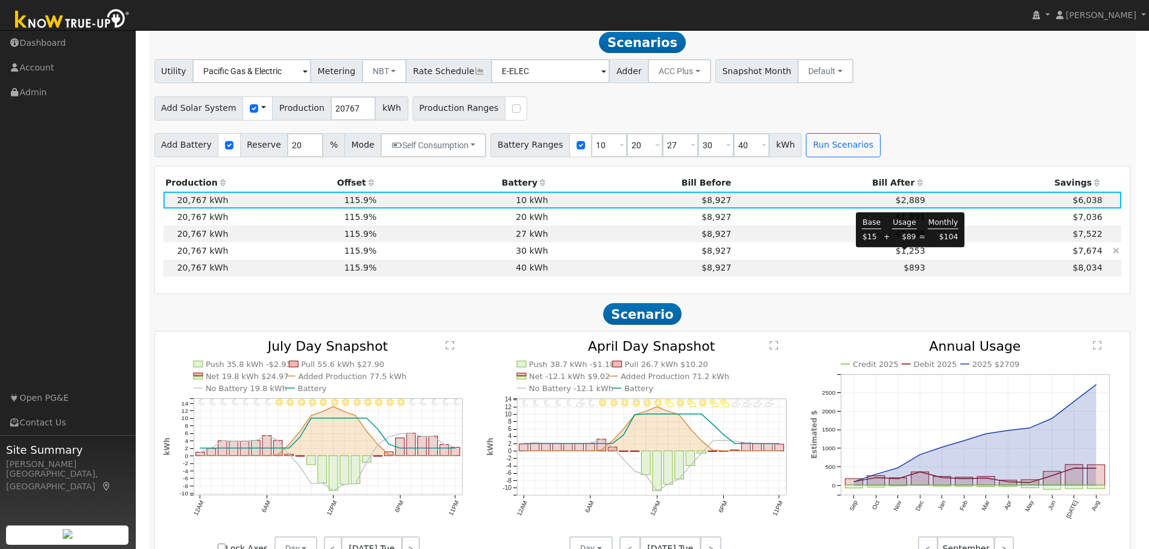
click at [905, 256] on span "$1,253" at bounding box center [910, 251] width 30 height 10
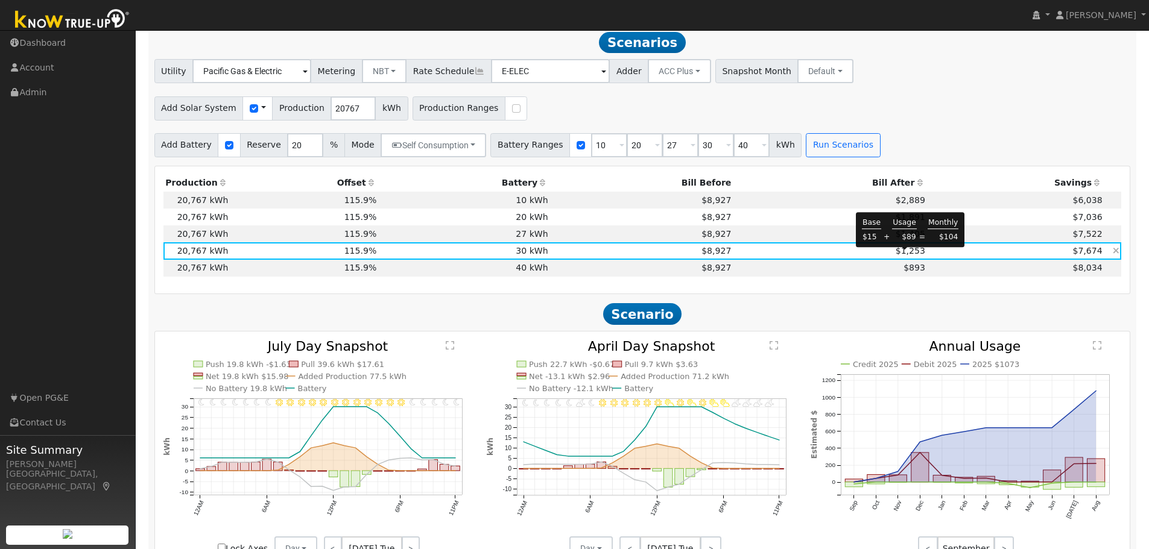
scroll to position [0, 0]
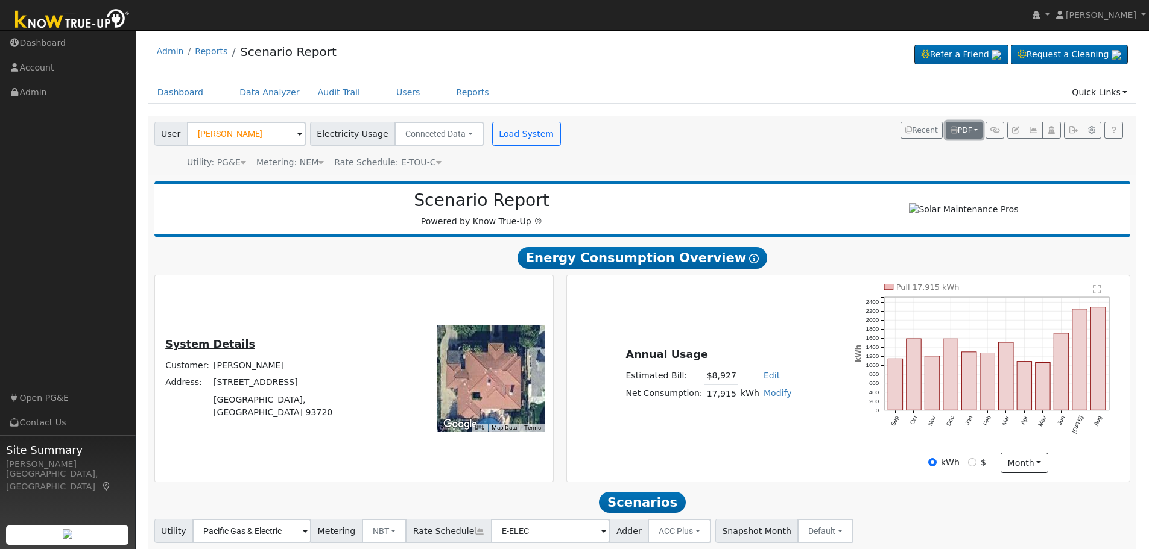
click at [971, 128] on button "PDF" at bounding box center [963, 130] width 37 height 17
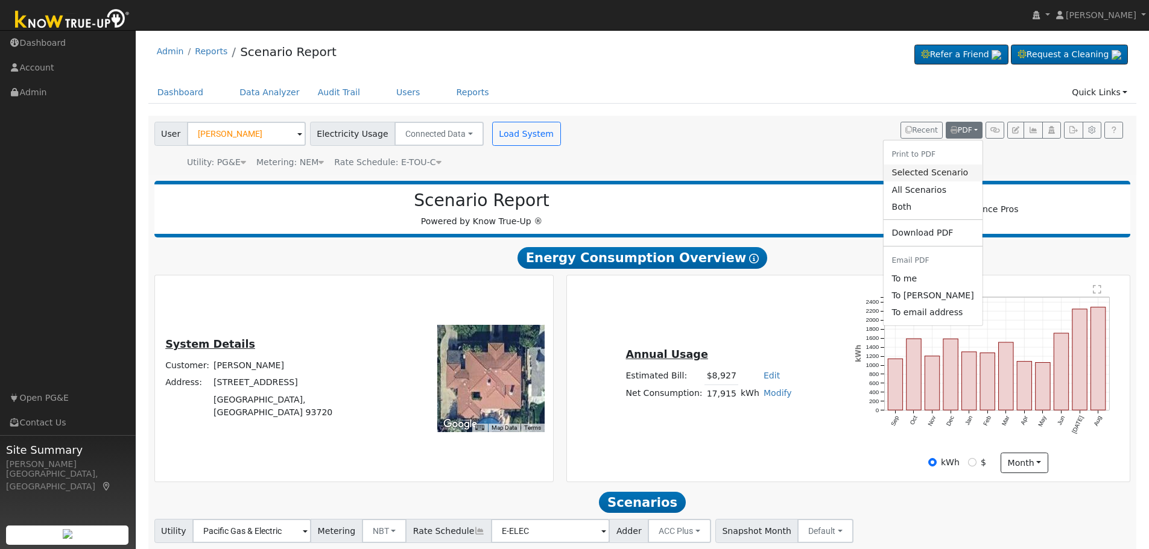
click at [939, 174] on link "Selected Scenario" at bounding box center [932, 173] width 99 height 17
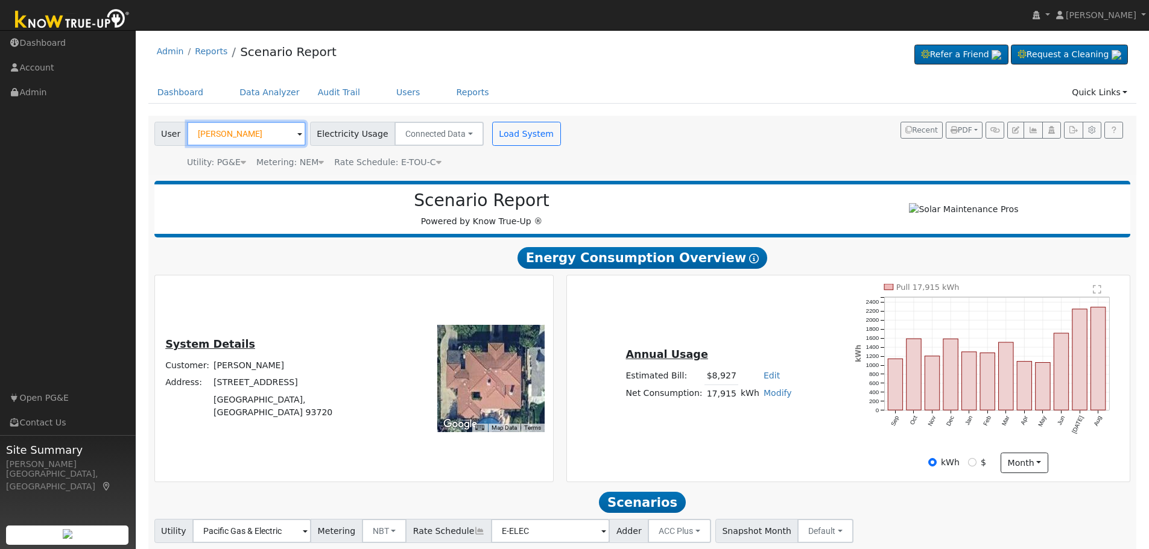
click at [259, 136] on input "Paul Lucini" at bounding box center [246, 134] width 119 height 24
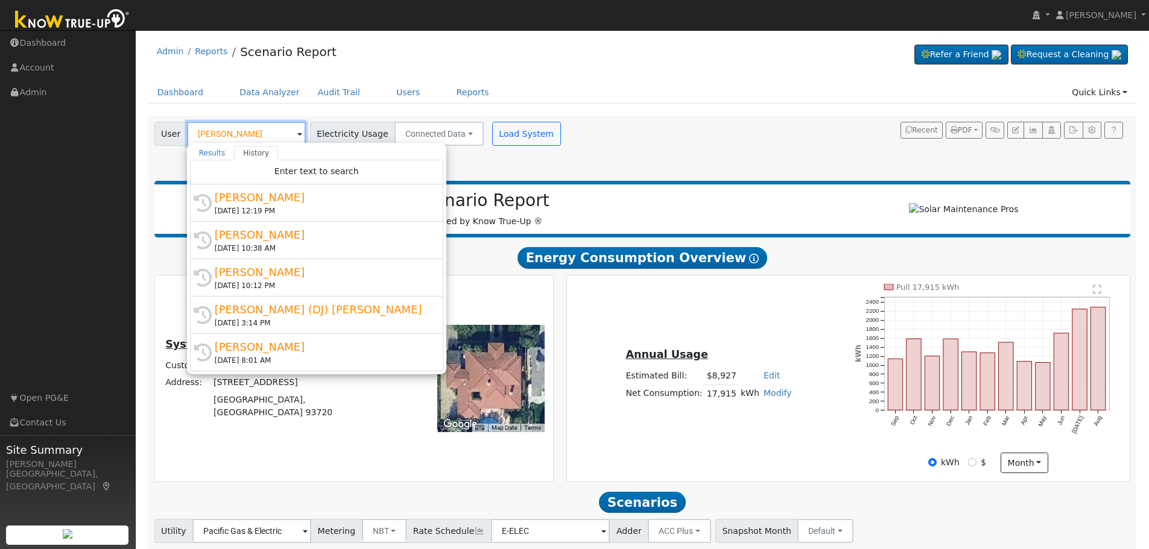
click at [259, 138] on input "Paul Lucini" at bounding box center [246, 134] width 119 height 24
click at [256, 138] on input "Paul Lucini" at bounding box center [246, 134] width 119 height 24
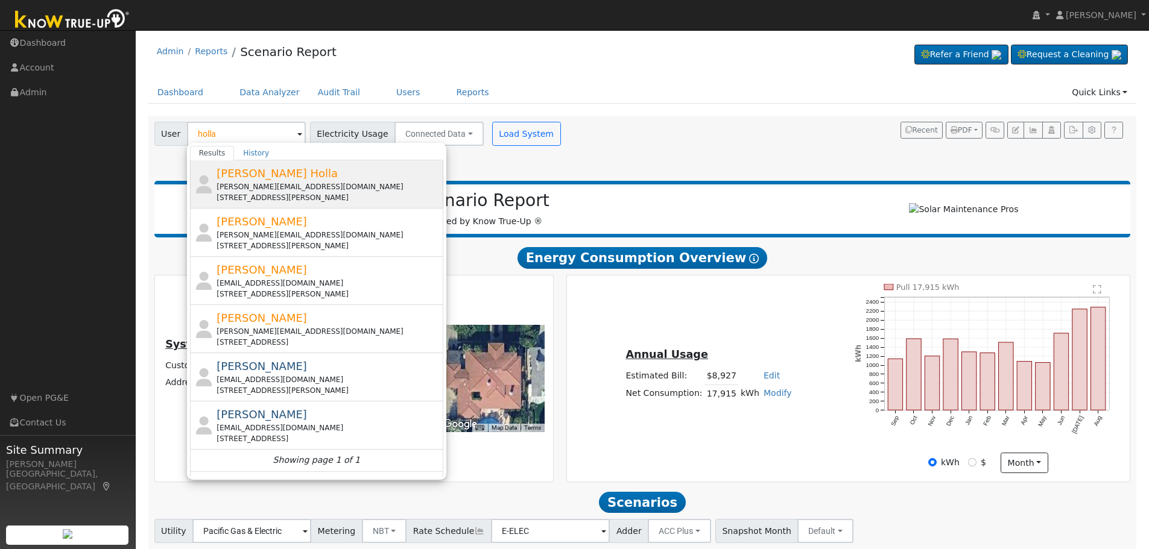
click at [230, 181] on div "Raghuveer Holla raghuveer.holla17@gmail.com 775 Teton Lane, Tracy, CA 95376" at bounding box center [328, 184] width 224 height 38
type input "Raghuveer Holla"
